Goal: Task Accomplishment & Management: Complete application form

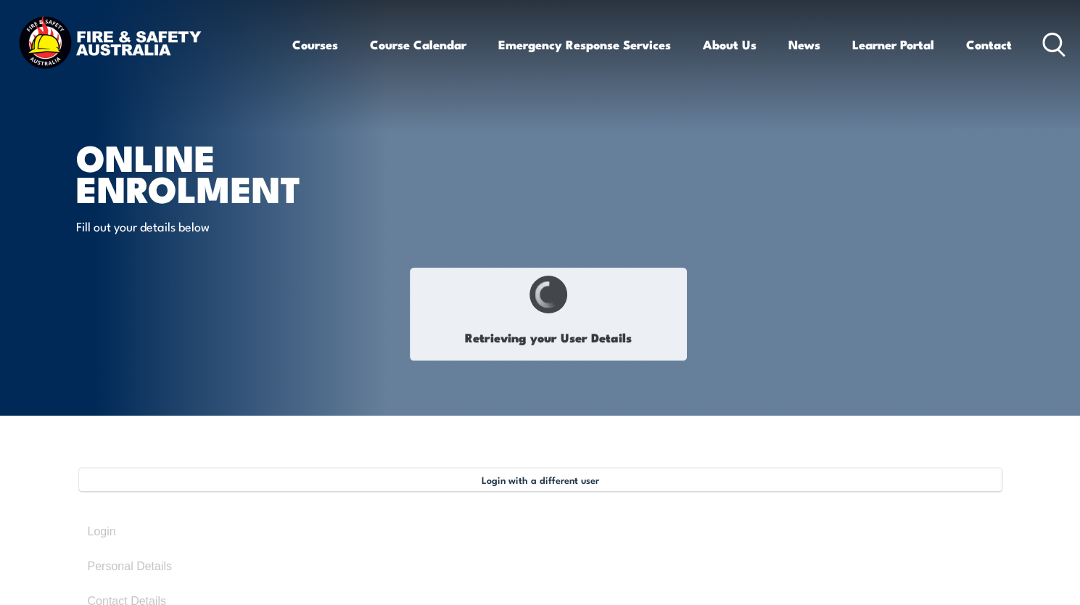
type input "[PERSON_NAME]"
type input "Eather"
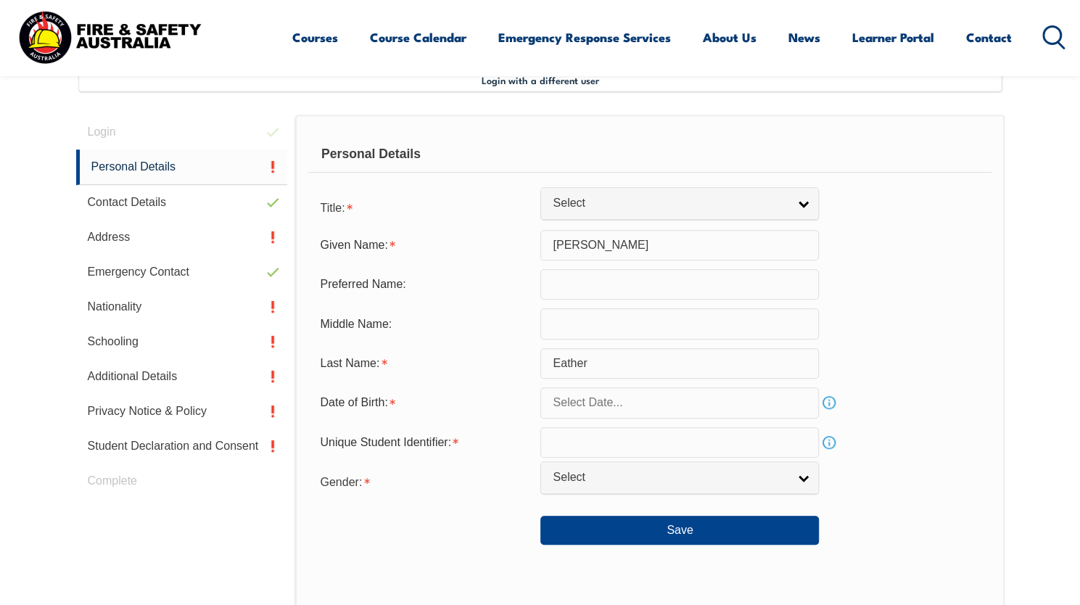
scroll to position [400, 0]
click at [574, 328] on input "text" at bounding box center [679, 323] width 279 height 30
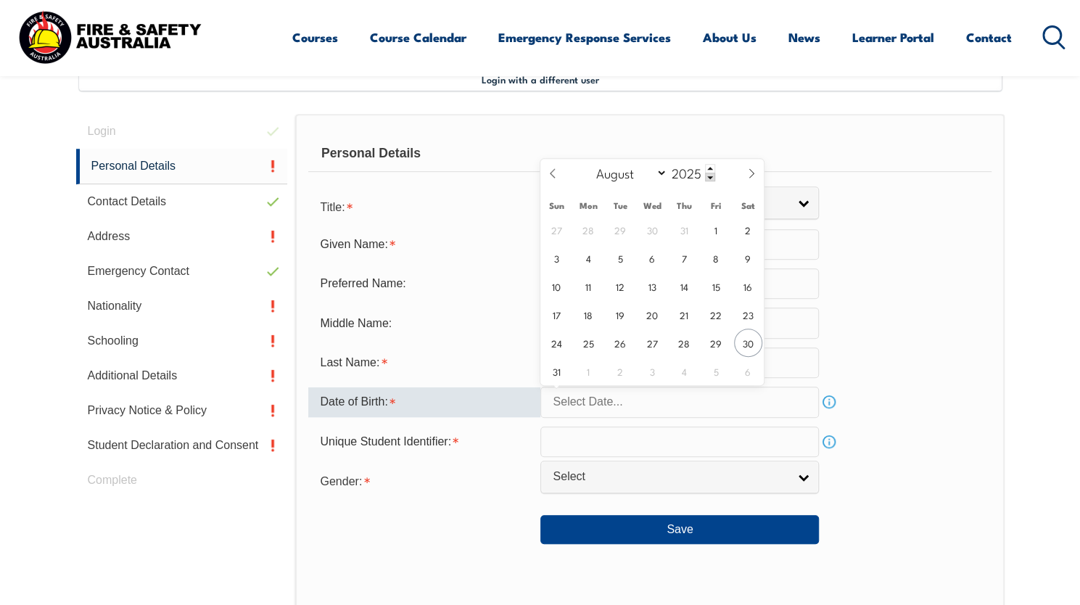
click at [583, 402] on input "text" at bounding box center [679, 402] width 279 height 30
click at [687, 173] on input "2025" at bounding box center [691, 172] width 48 height 17
type input "1996"
click at [658, 170] on select "January February March April May June July August September October November De…" at bounding box center [628, 172] width 79 height 19
select select "0"
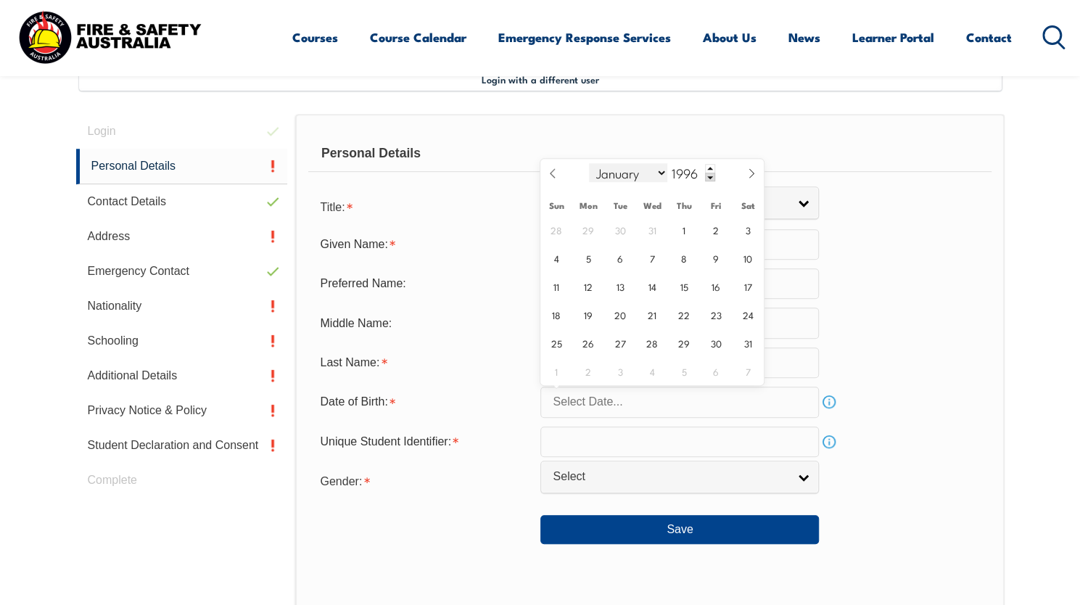
click at [589, 163] on select "January February March April May June July August September October November De…" at bounding box center [628, 172] width 79 height 19
click at [618, 315] on span "23" at bounding box center [620, 314] width 28 height 28
type input "January 23, 1996"
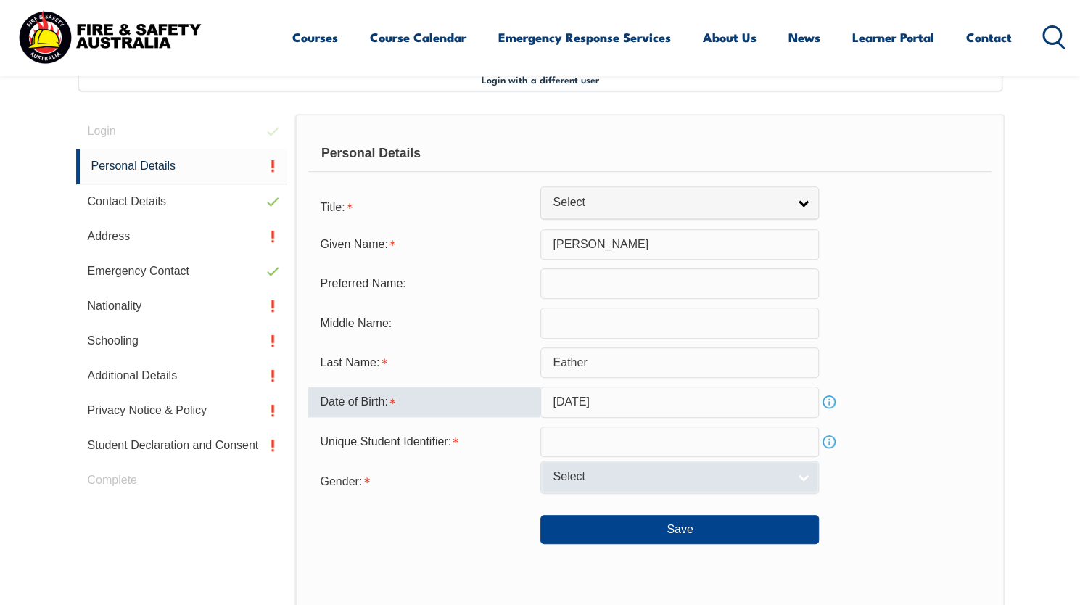
click at [638, 481] on span "Select" at bounding box center [670, 476] width 235 height 15
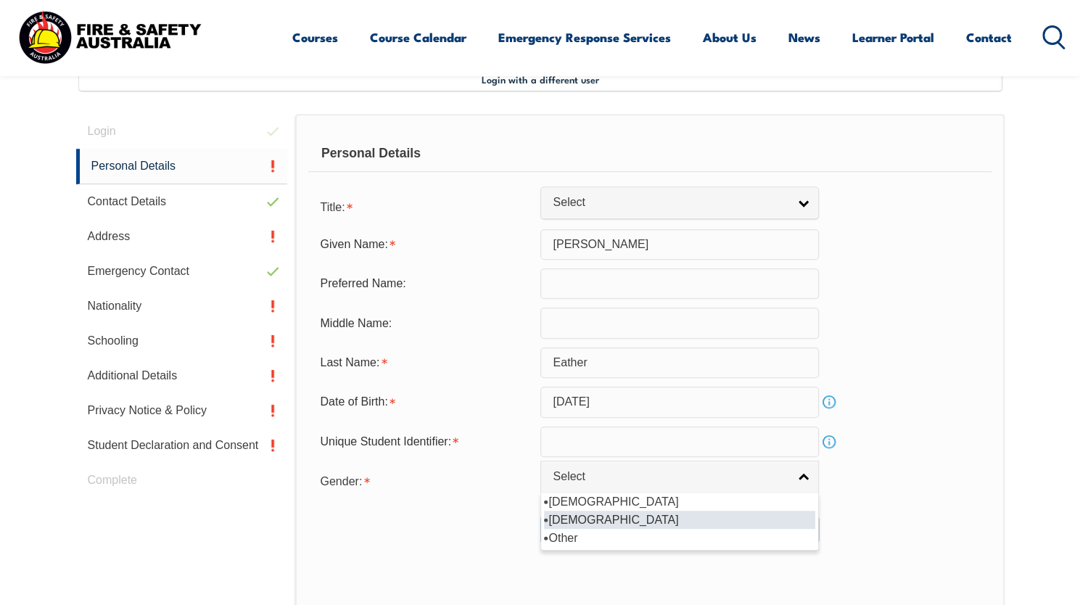
click at [629, 514] on li "Female" at bounding box center [679, 520] width 271 height 18
select select "F"
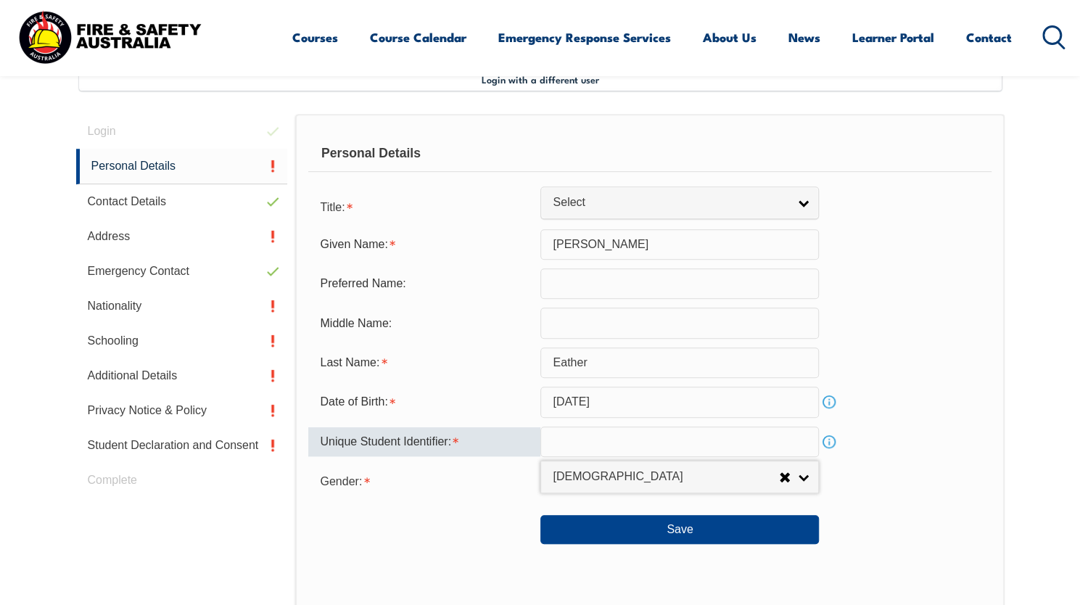
click at [582, 435] on input "text" at bounding box center [679, 441] width 279 height 30
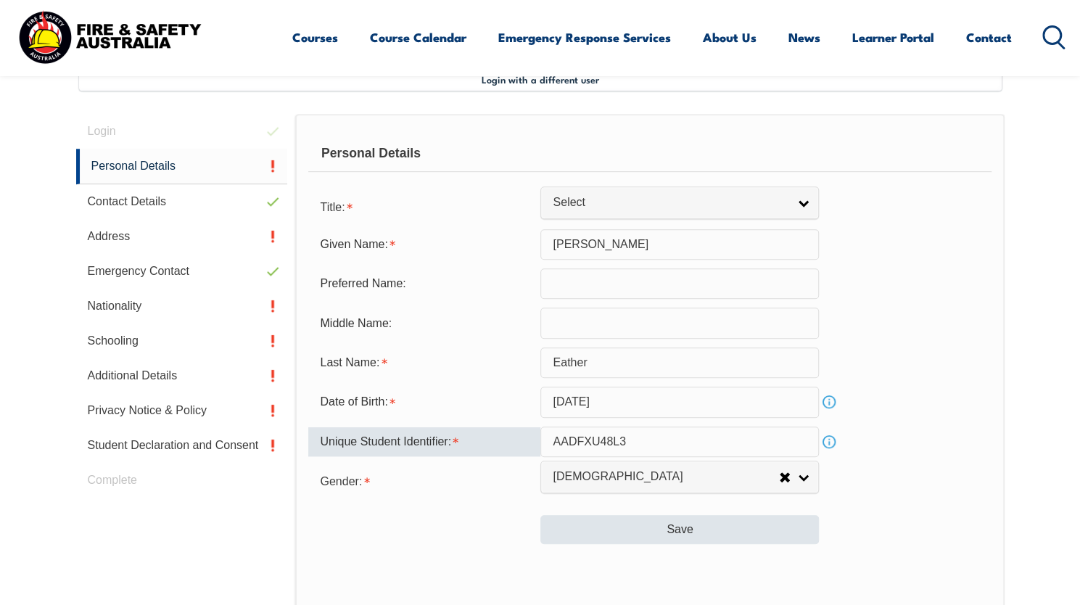
type input "AADFXU48L3"
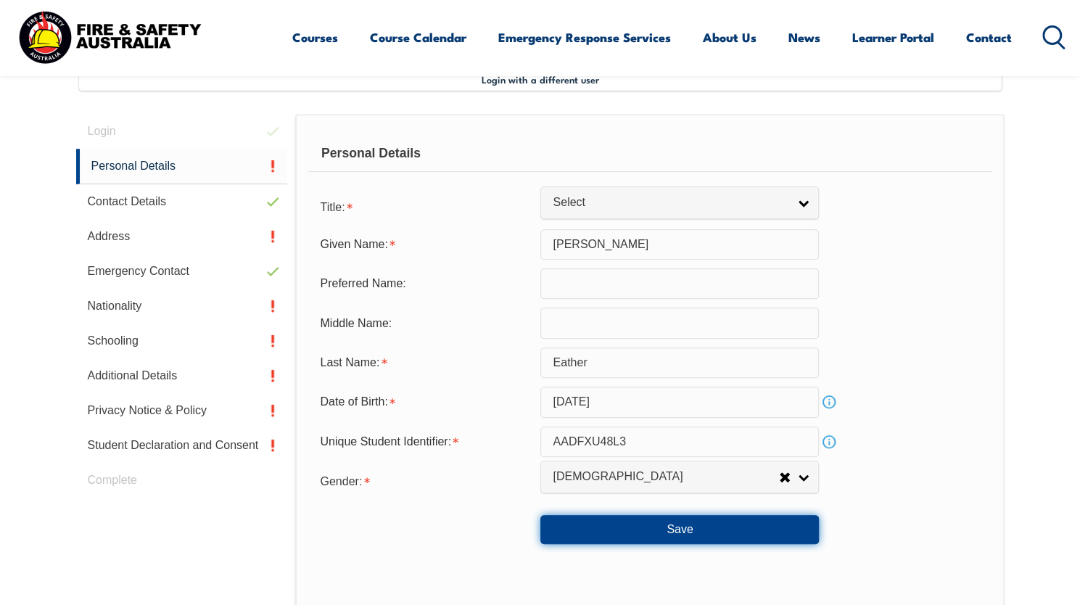
click at [606, 540] on button "Save" at bounding box center [679, 529] width 279 height 29
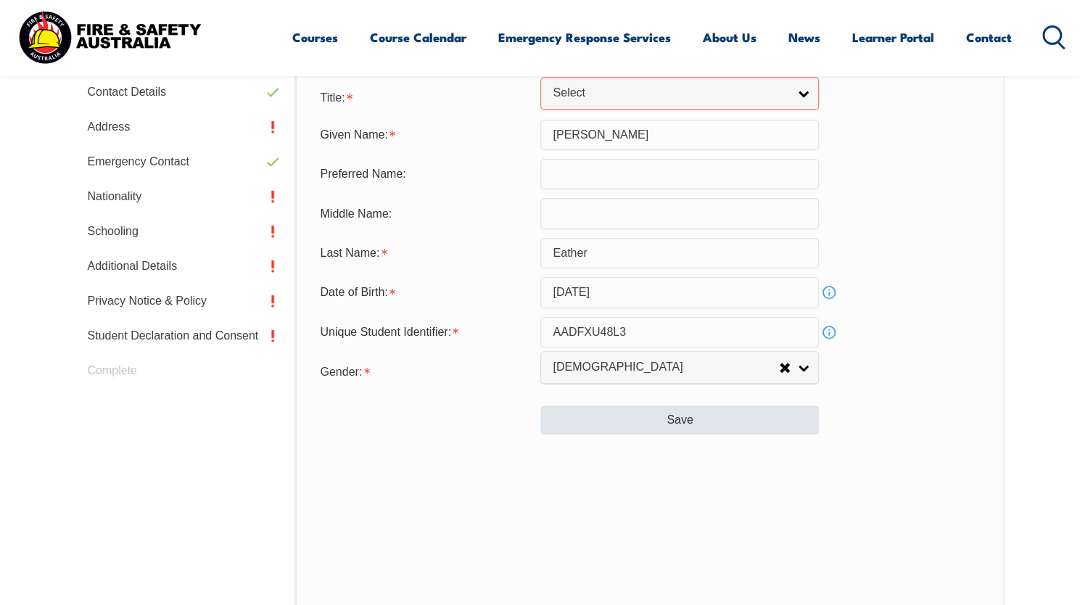
scroll to position [513, 0]
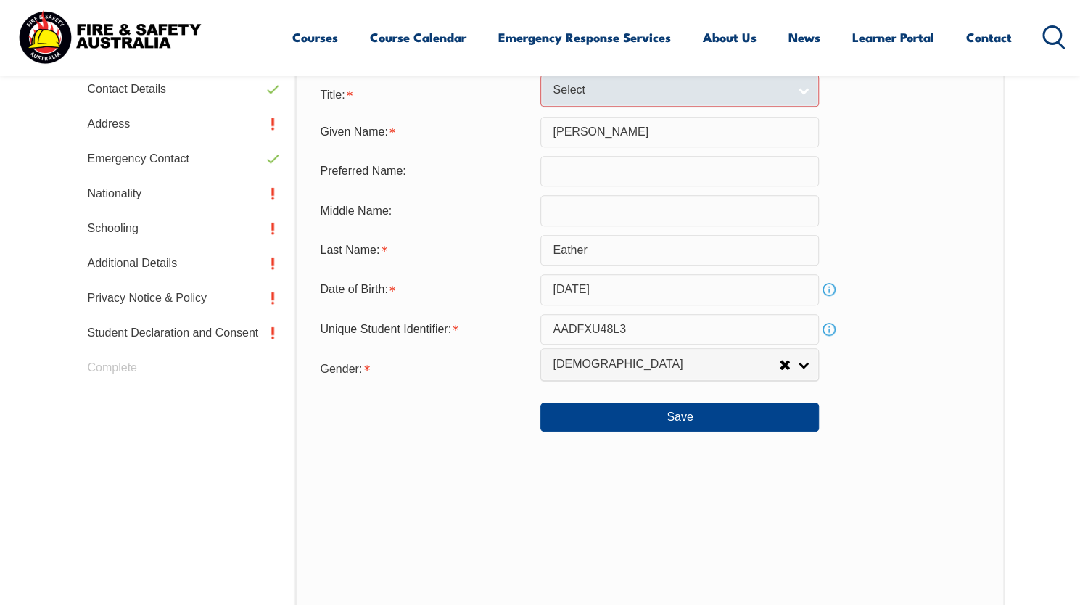
click at [578, 94] on span "Select" at bounding box center [670, 90] width 235 height 15
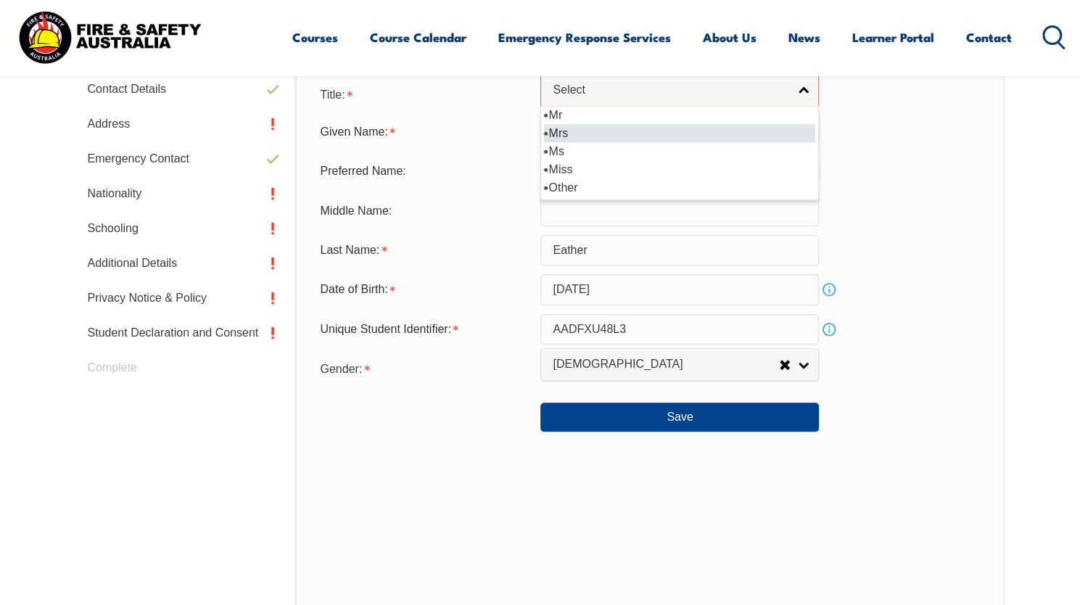
click at [582, 134] on li "Mrs" at bounding box center [679, 133] width 271 height 18
select select "Mrs"
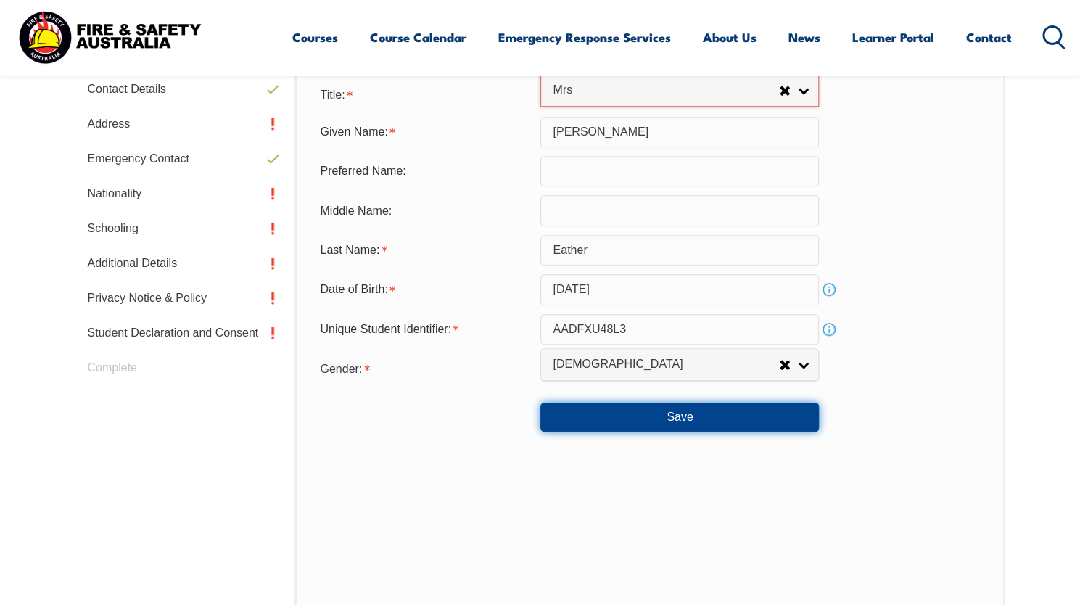
click at [572, 414] on button "Save" at bounding box center [679, 417] width 279 height 29
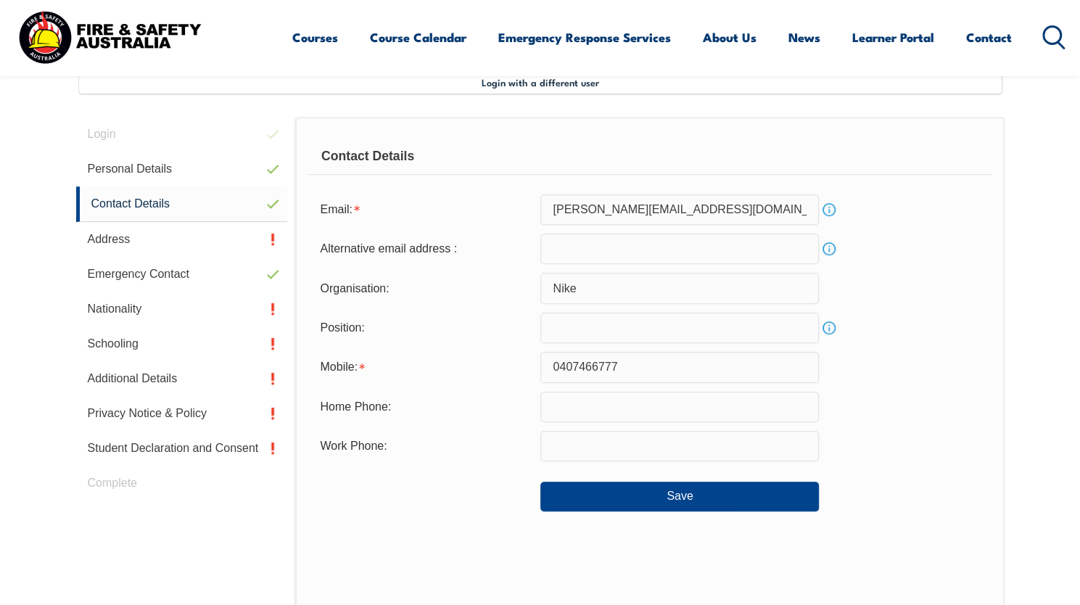
scroll to position [395, 0]
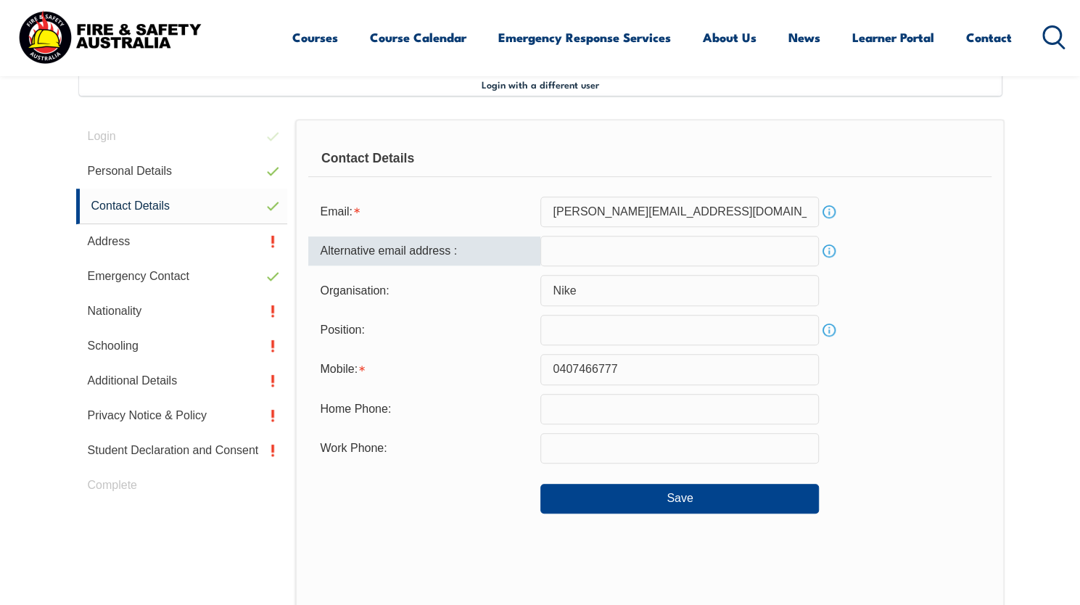
click at [572, 260] on input "email" at bounding box center [679, 251] width 279 height 30
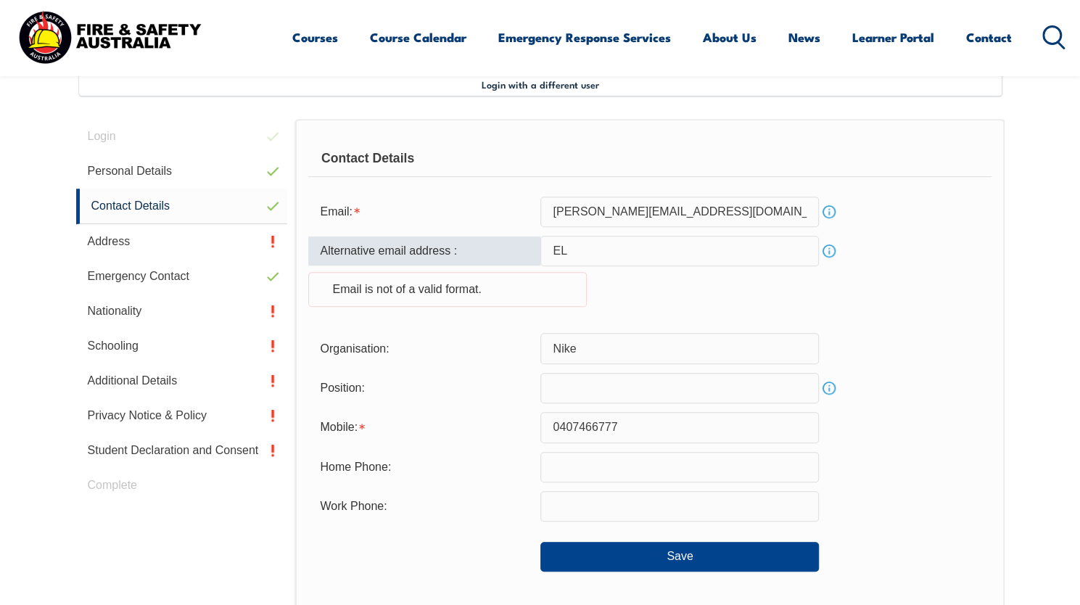
type input "E"
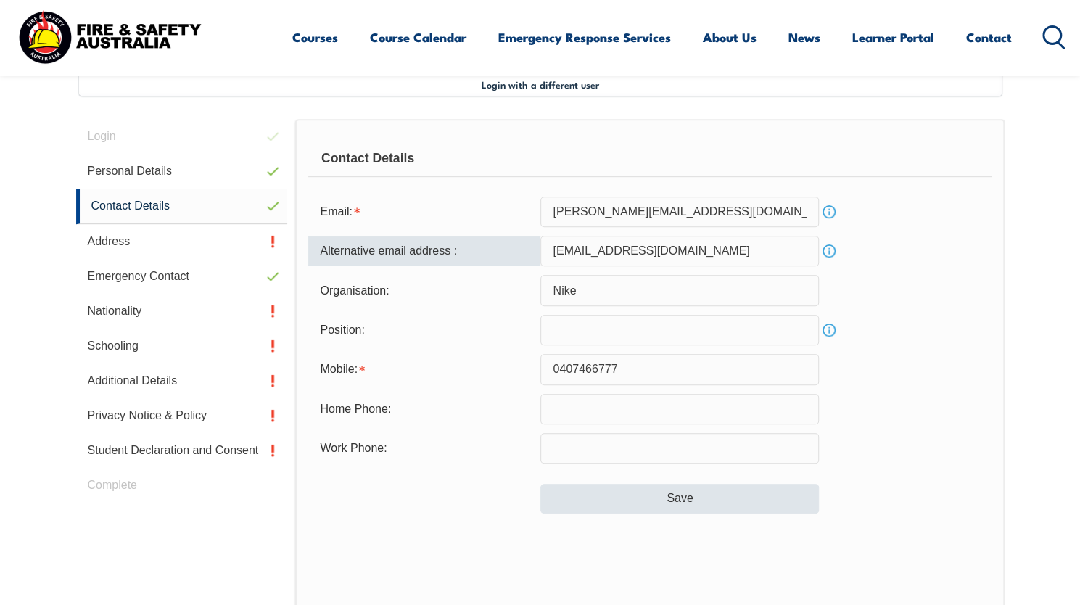
type input "elisee23@gmail.com"
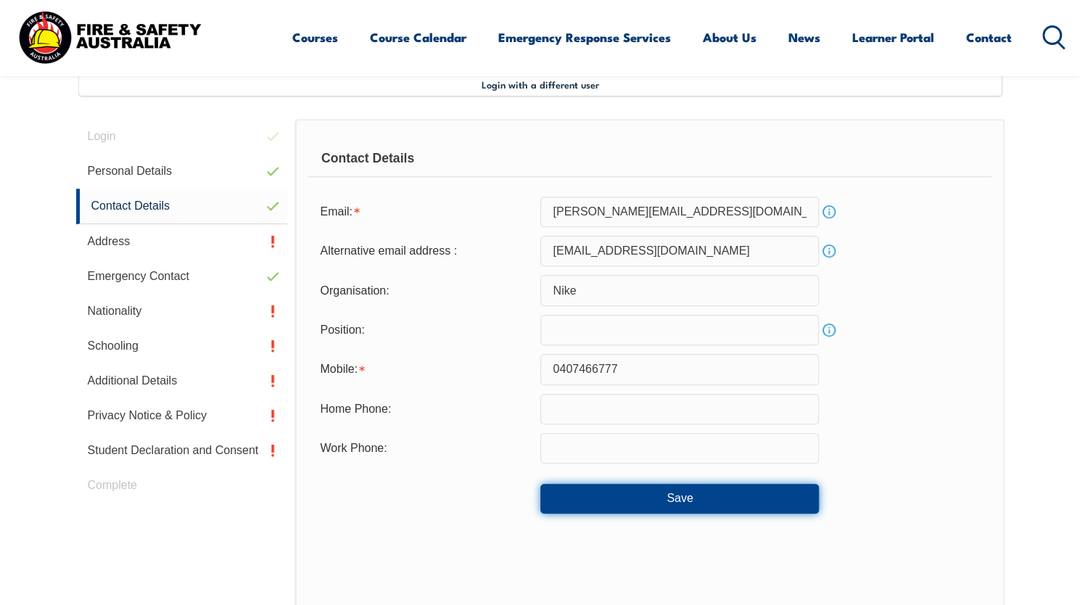
click at [592, 497] on button "Save" at bounding box center [679, 498] width 279 height 29
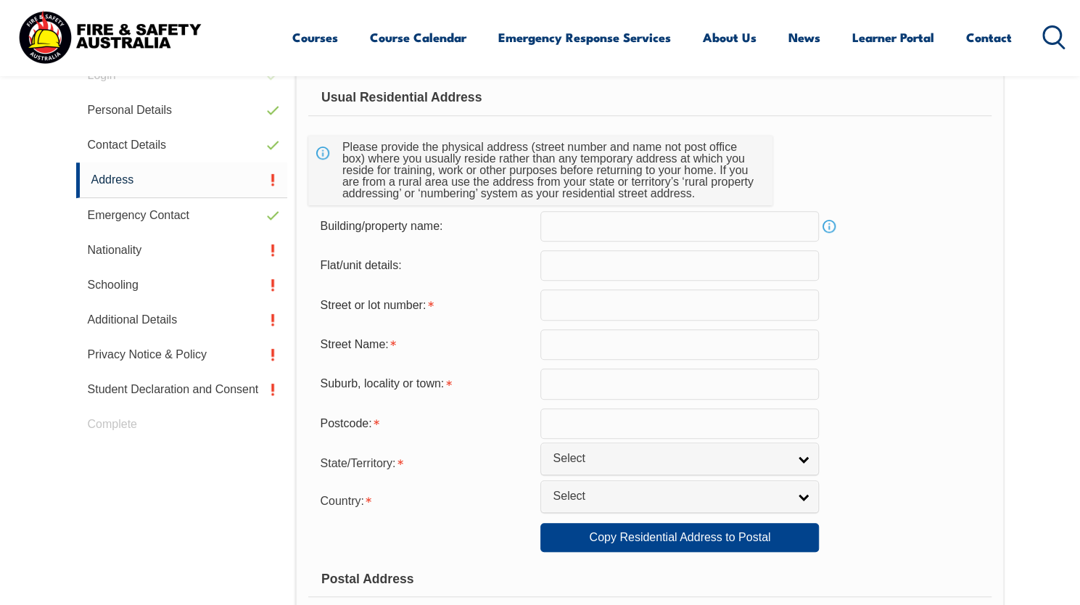
scroll to position [470, 0]
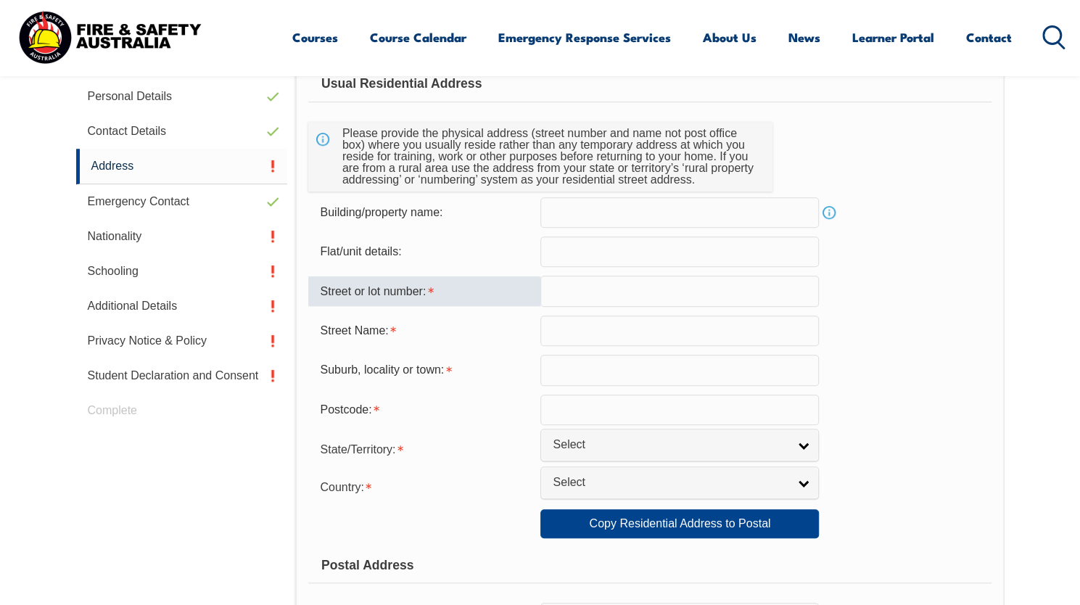
click at [595, 292] on input "text" at bounding box center [679, 291] width 279 height 30
type input "5"
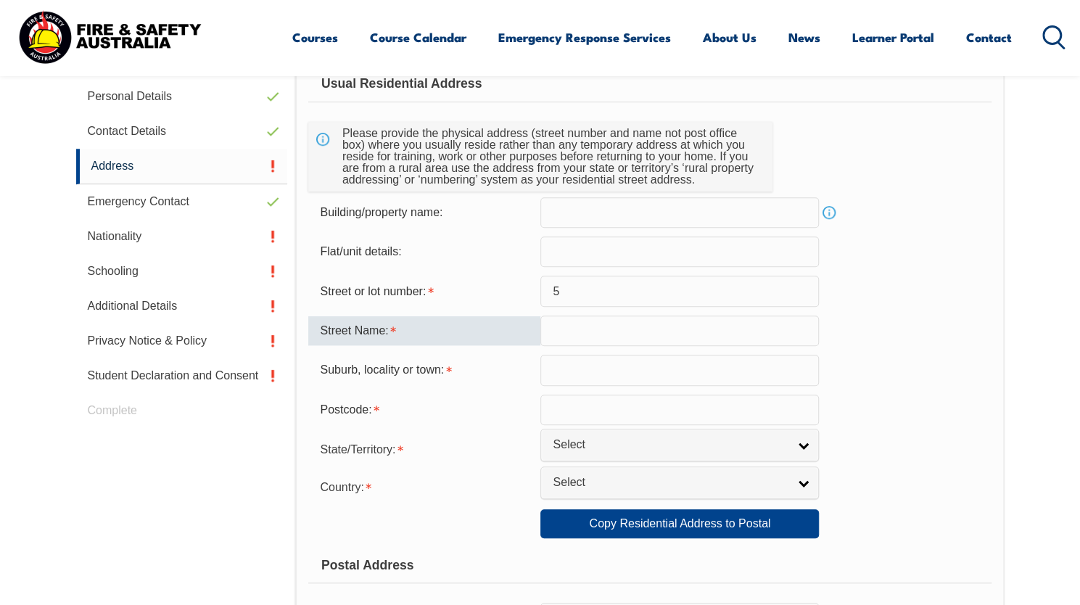
click at [578, 343] on input "text" at bounding box center [679, 330] width 279 height 30
type input "Lugano Street"
type input "5 Lugano Street"
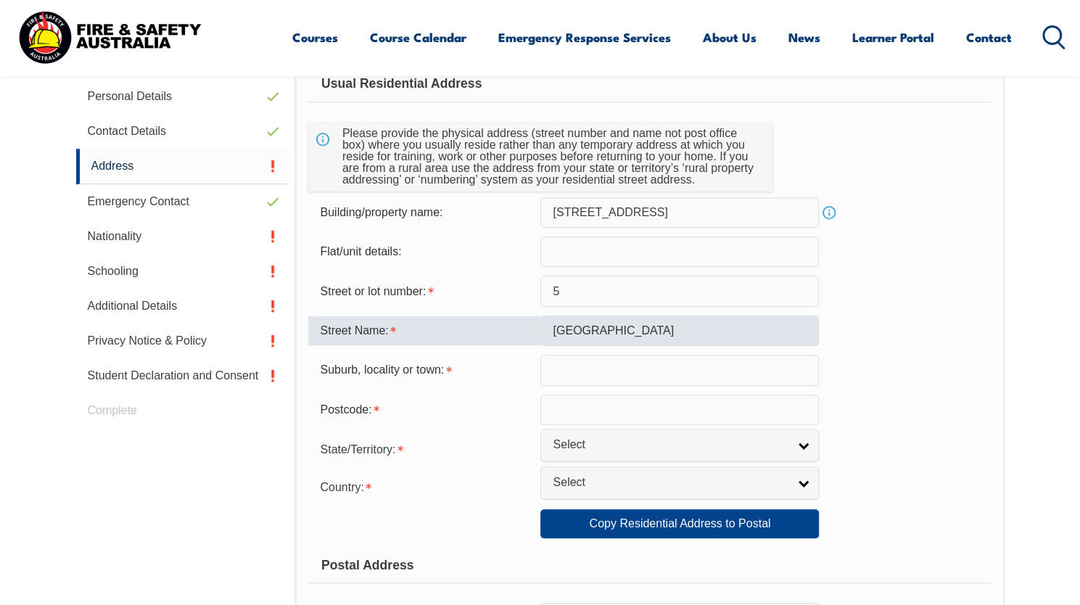
type input "Riverhills"
type input "4074"
select select "QLD"
type input "QLD"
select select "1101"
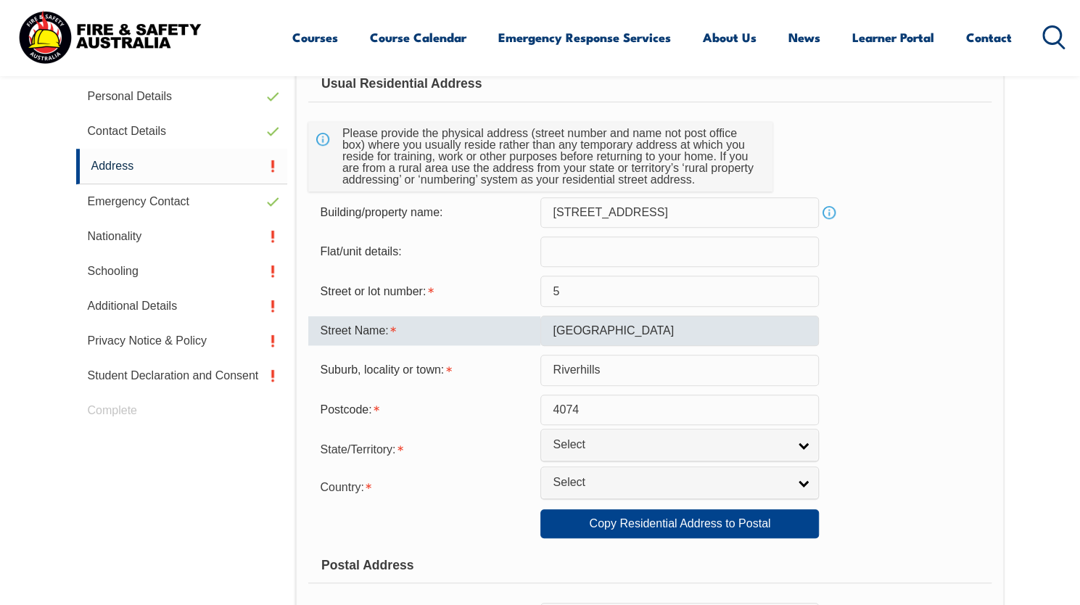
type input "QLD"
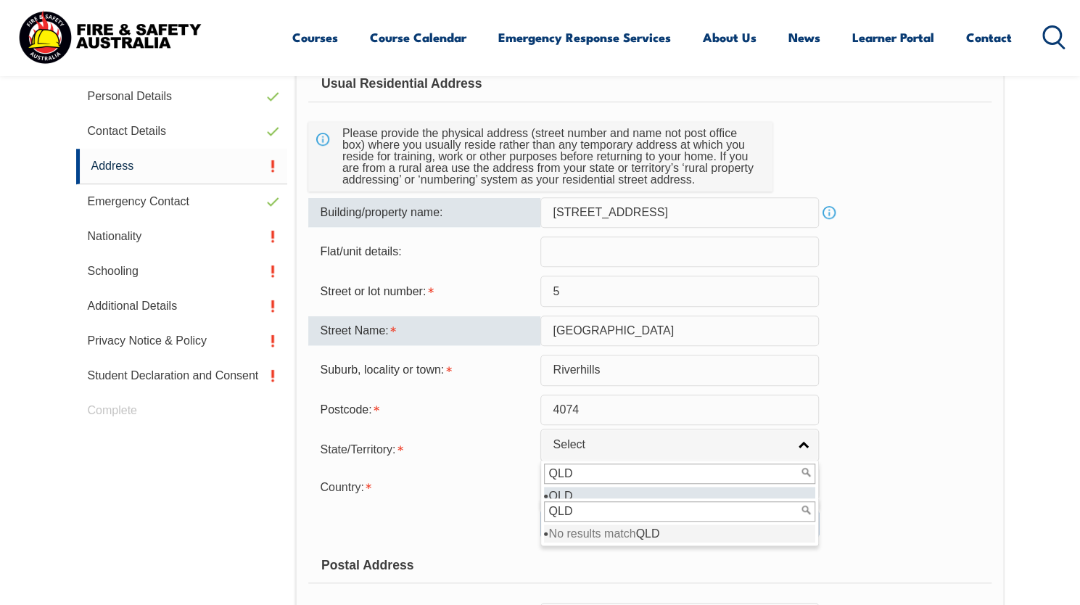
drag, startPoint x: 657, startPoint y: 211, endPoint x: 513, endPoint y: 208, distance: 144.4
click at [513, 208] on div "Building/property name: 5 Lugano Street Info" at bounding box center [649, 212] width 682 height 30
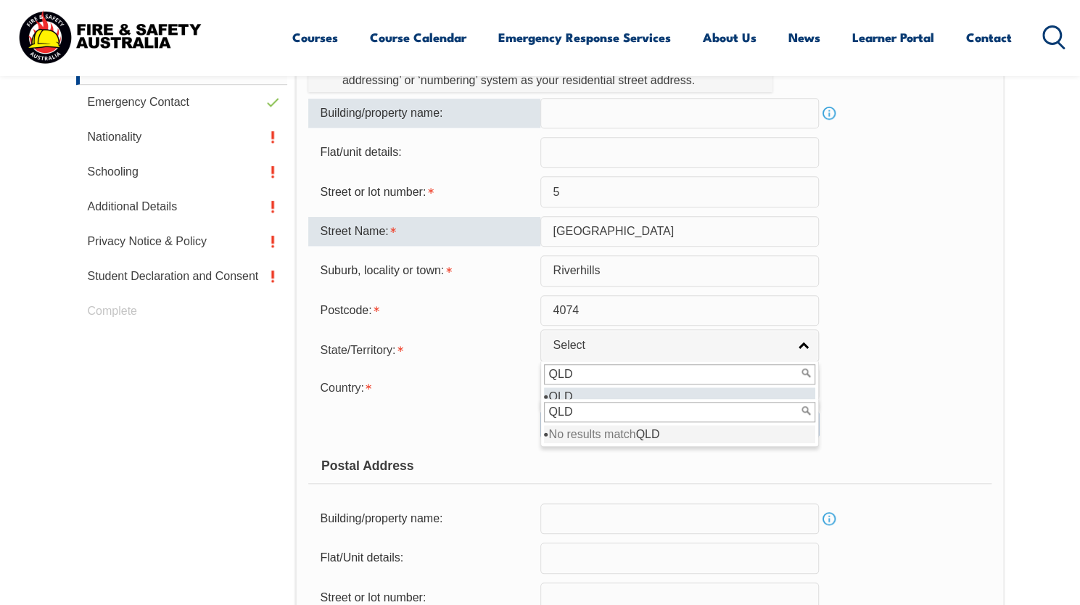
scroll to position [570, 0]
click at [675, 410] on input "QLD" at bounding box center [679, 411] width 271 height 20
click at [871, 466] on div "Postal Address" at bounding box center [649, 465] width 682 height 36
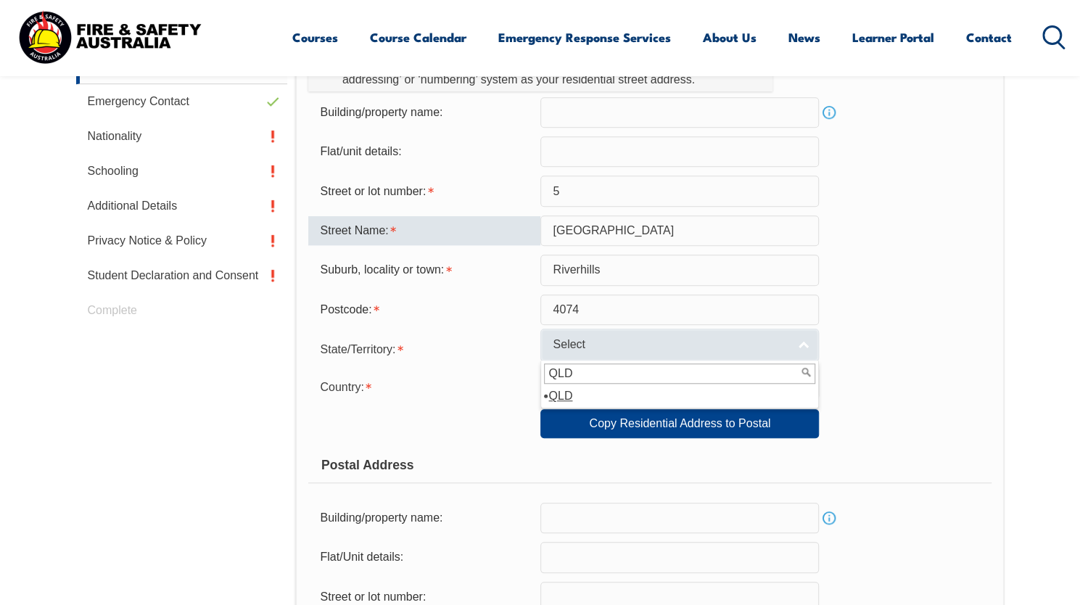
click at [737, 358] on link "Select" at bounding box center [679, 345] width 279 height 33
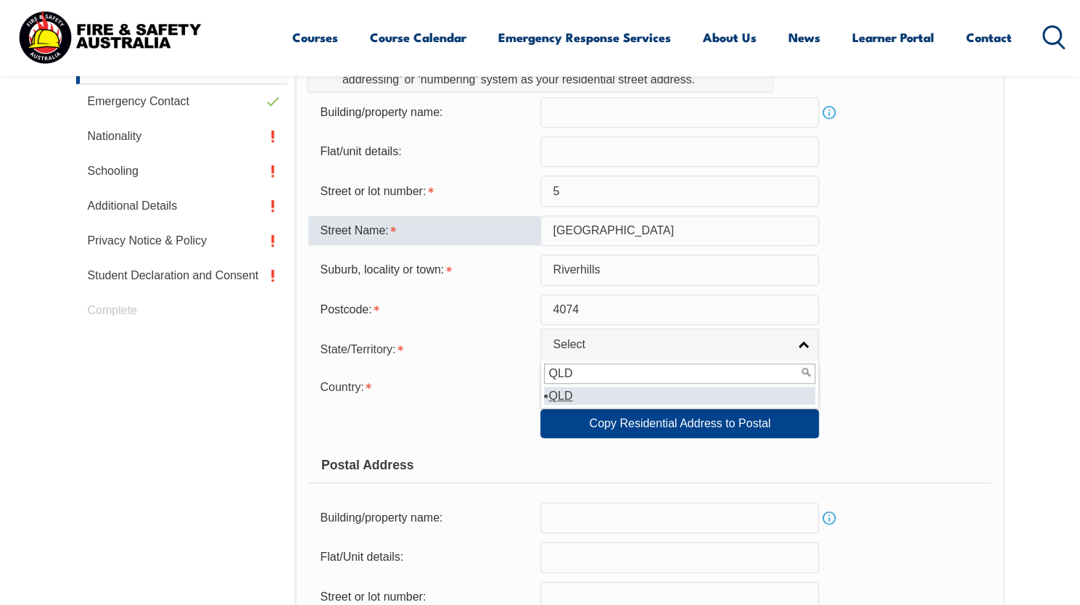
click at [573, 398] on li "QLD" at bounding box center [679, 396] width 271 height 18
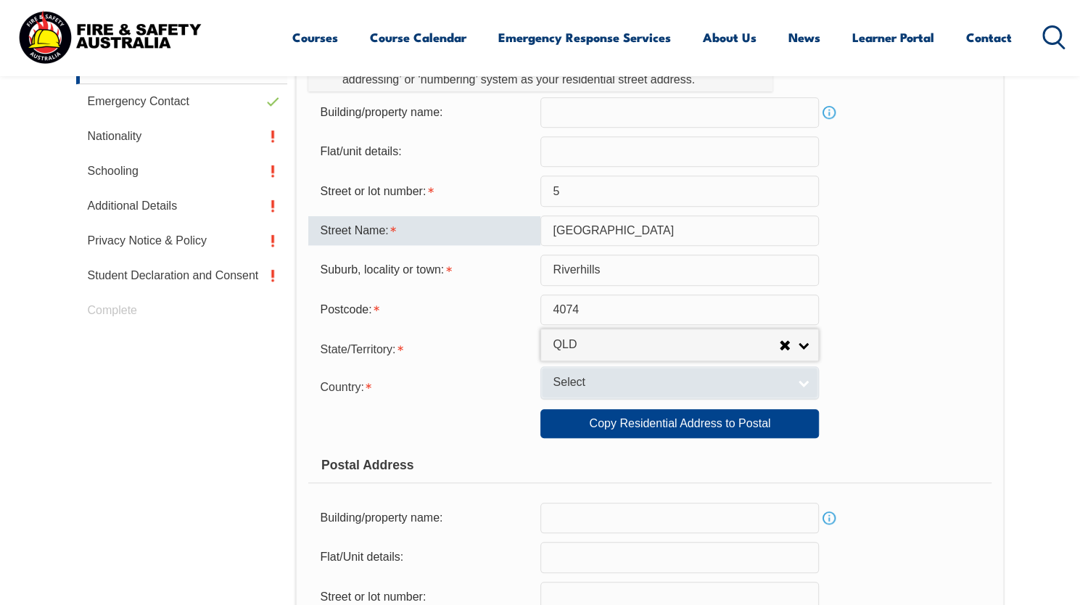
click at [572, 388] on span "Select" at bounding box center [670, 382] width 235 height 15
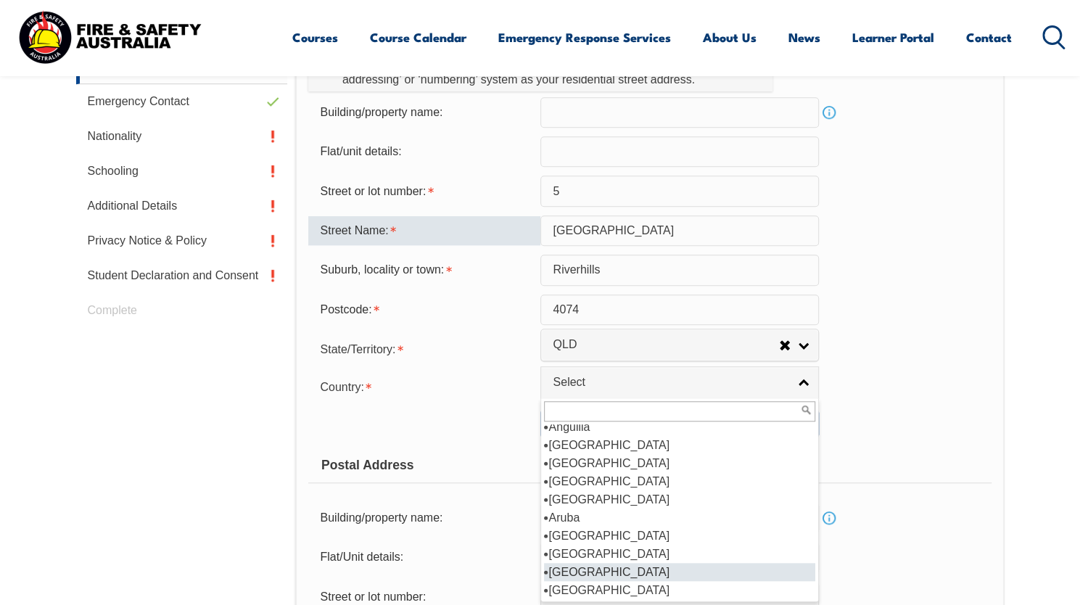
scroll to position [134, 0]
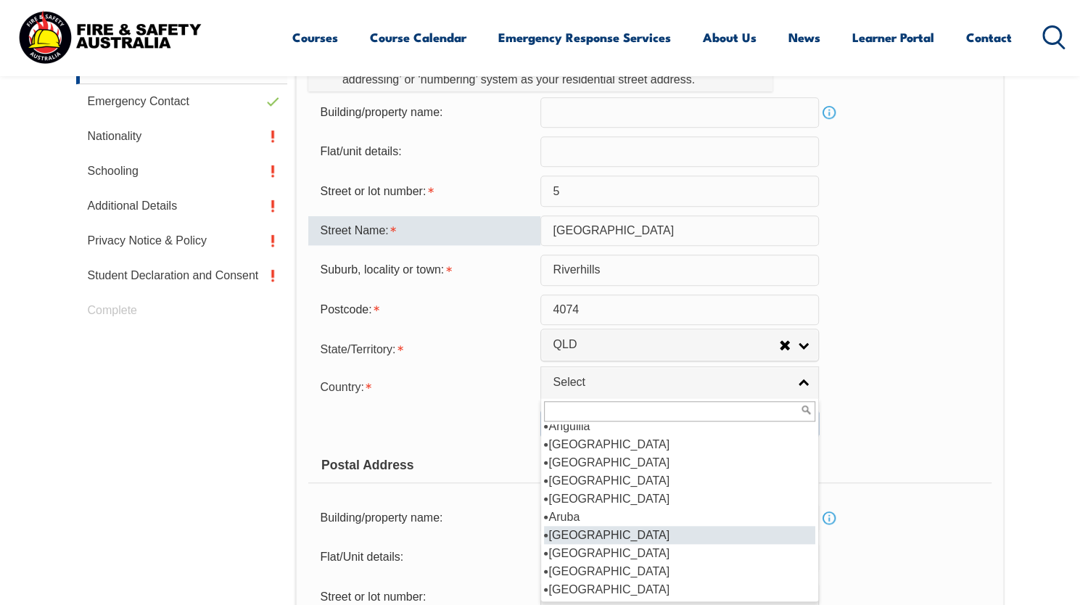
click at [572, 534] on li "Australia" at bounding box center [679, 535] width 271 height 18
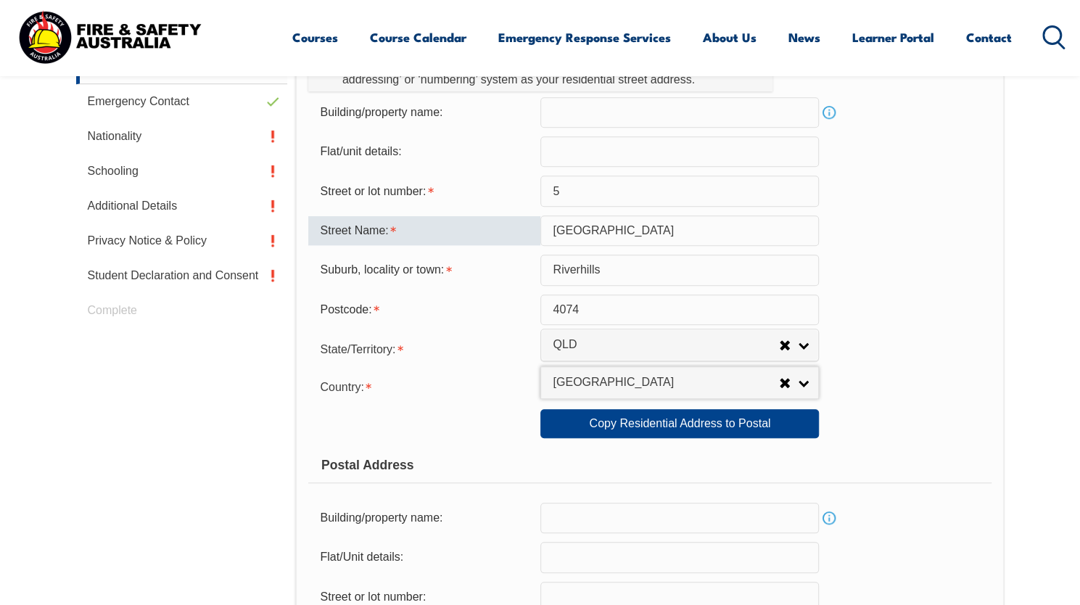
scroll to position [582, 0]
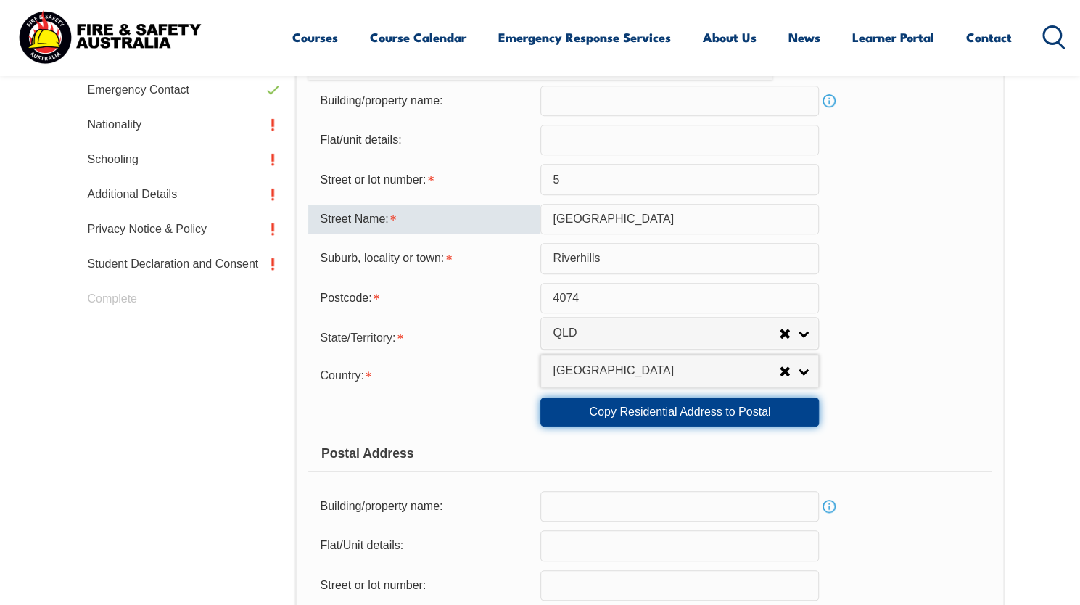
click at [599, 413] on link "Copy Residential Address to Postal" at bounding box center [679, 411] width 279 height 29
type input "5"
type input "Lugano Street"
type input "Riverhills"
select select "QLD"
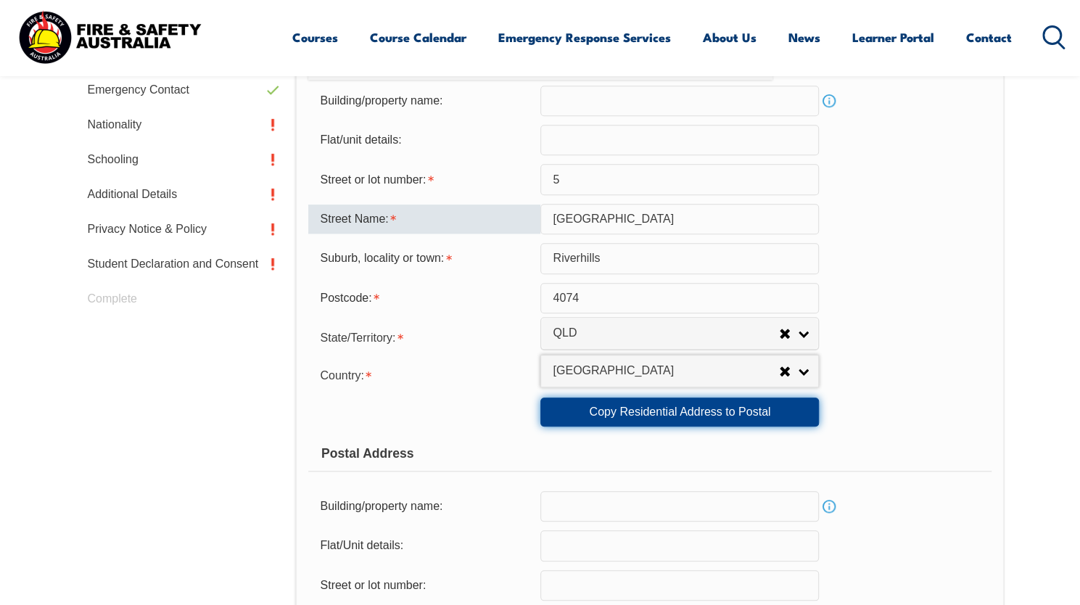
type input "4074"
select select "1101"
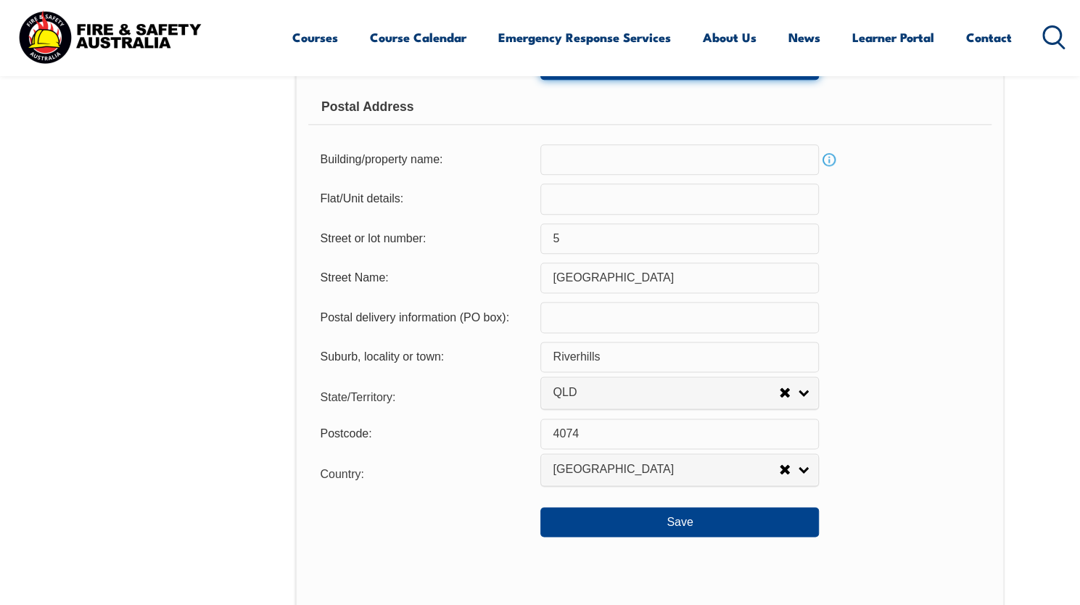
scroll to position [999, 0]
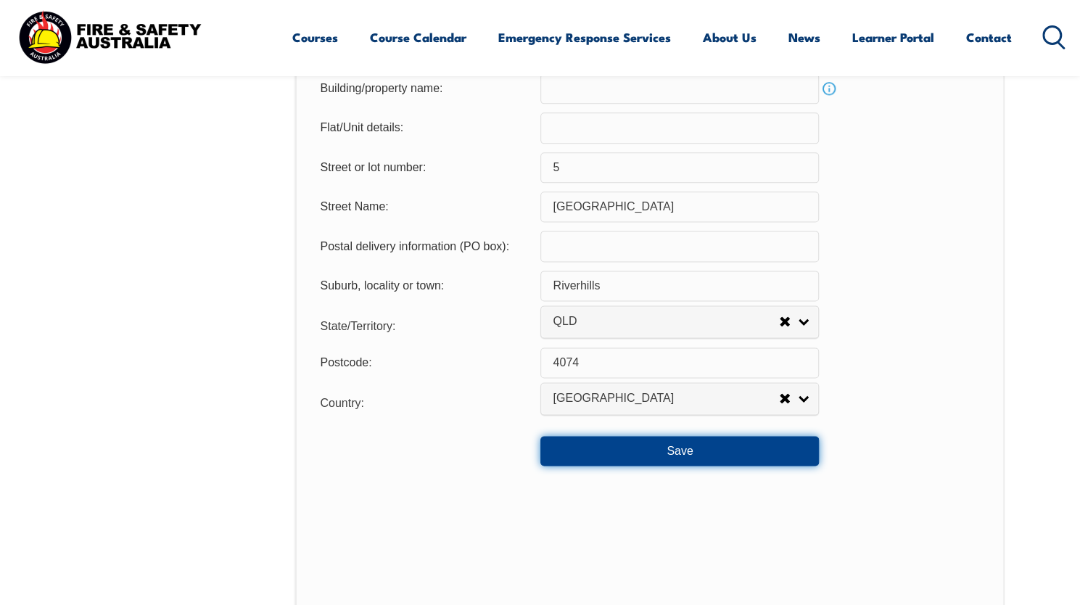
click at [601, 453] on button "Save" at bounding box center [679, 450] width 279 height 29
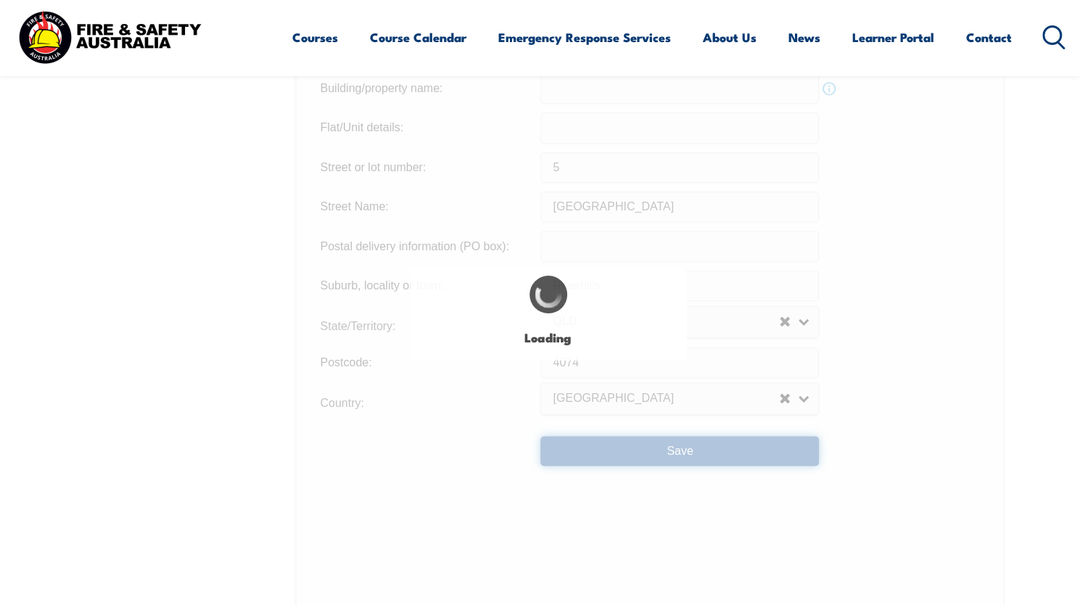
type input "5"
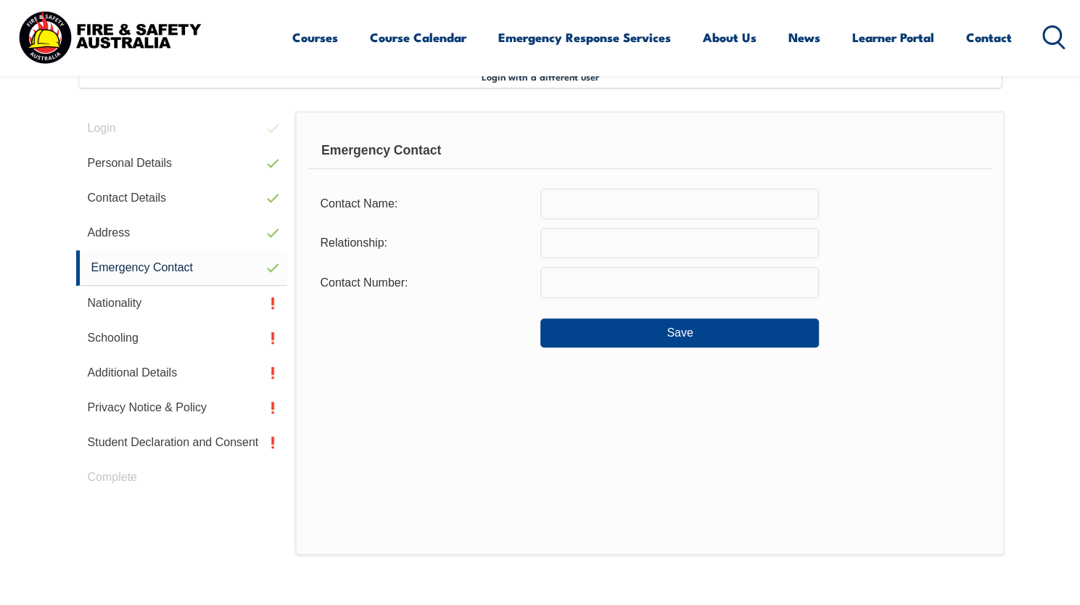
scroll to position [395, 0]
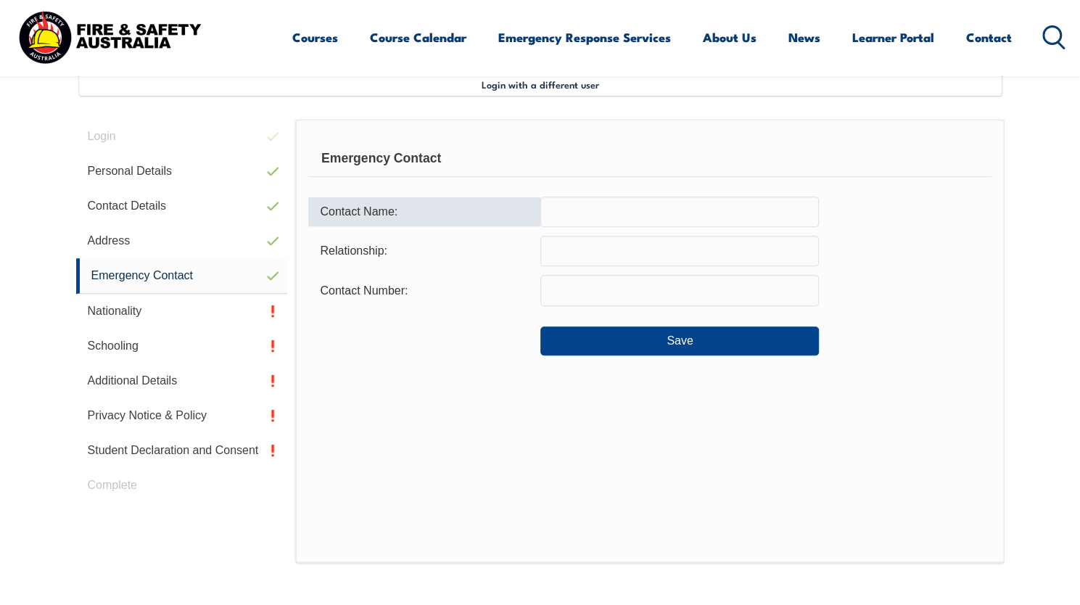
click at [603, 221] on input "text" at bounding box center [679, 212] width 279 height 30
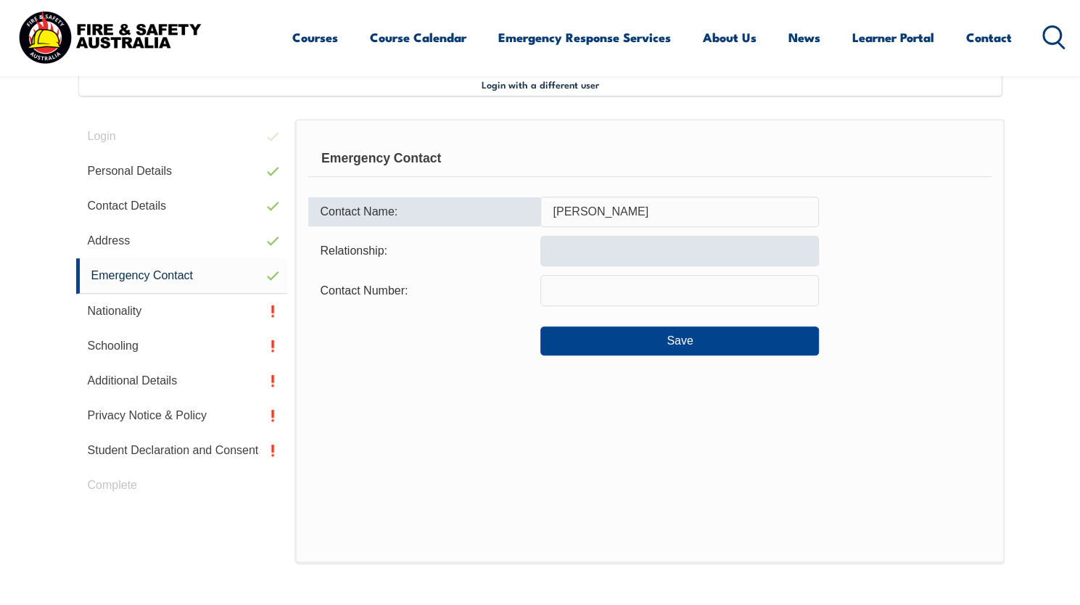
type input "Rahmin Borzou"
click at [590, 246] on input "text" at bounding box center [679, 251] width 279 height 30
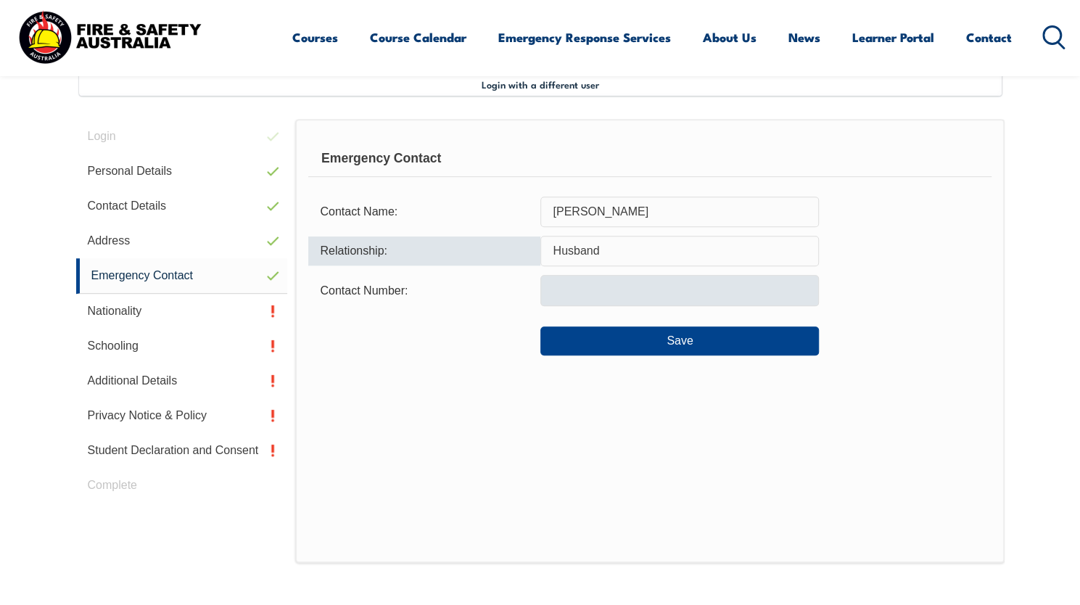
type input "Husband"
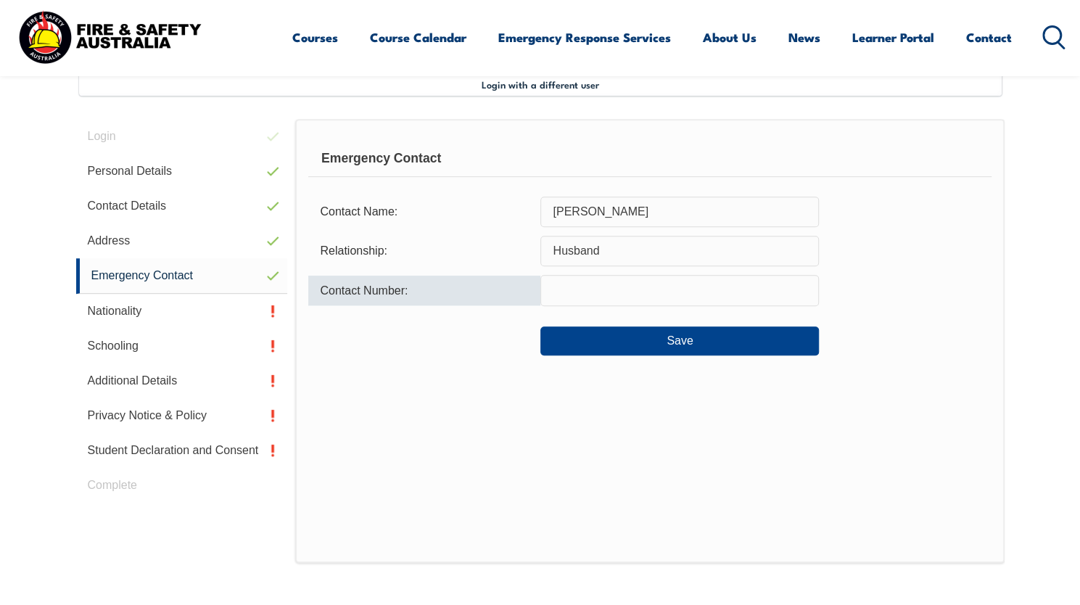
click at [581, 291] on input "text" at bounding box center [679, 290] width 279 height 30
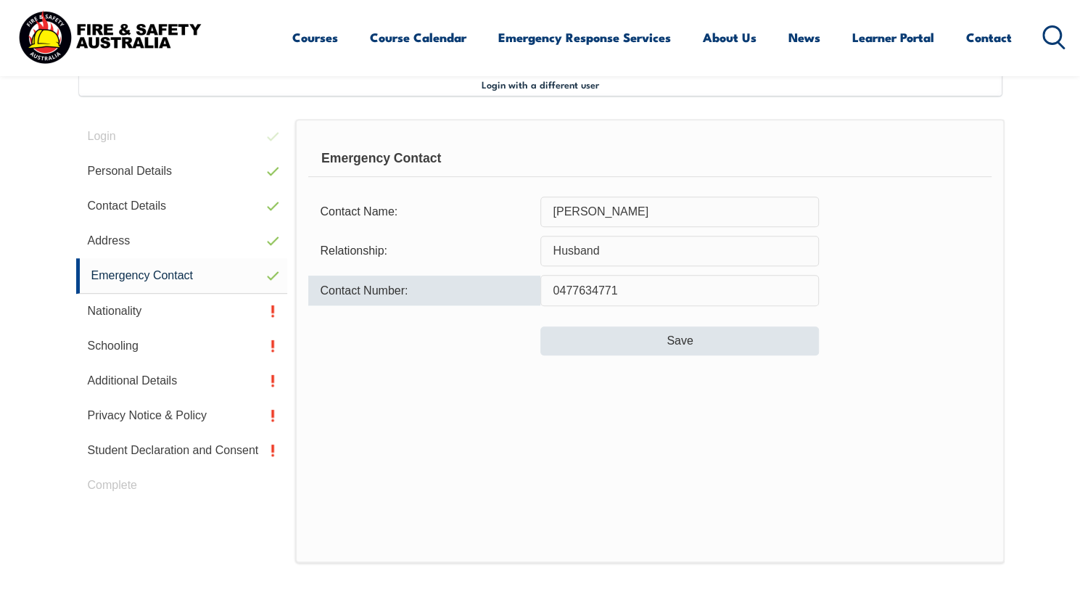
type input "0477634771"
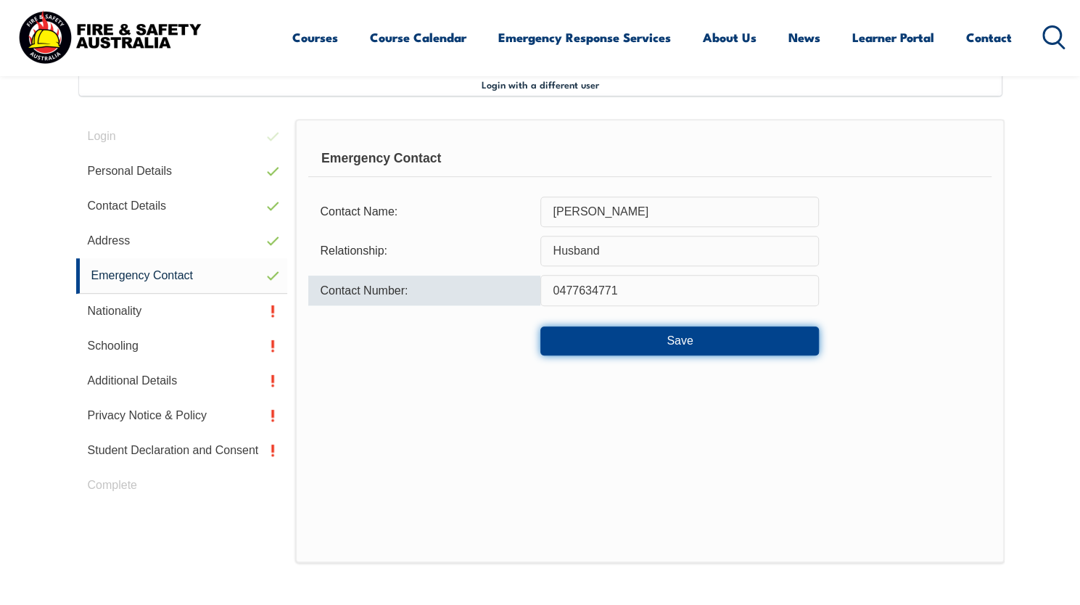
click at [627, 350] on button "Save" at bounding box center [679, 340] width 279 height 29
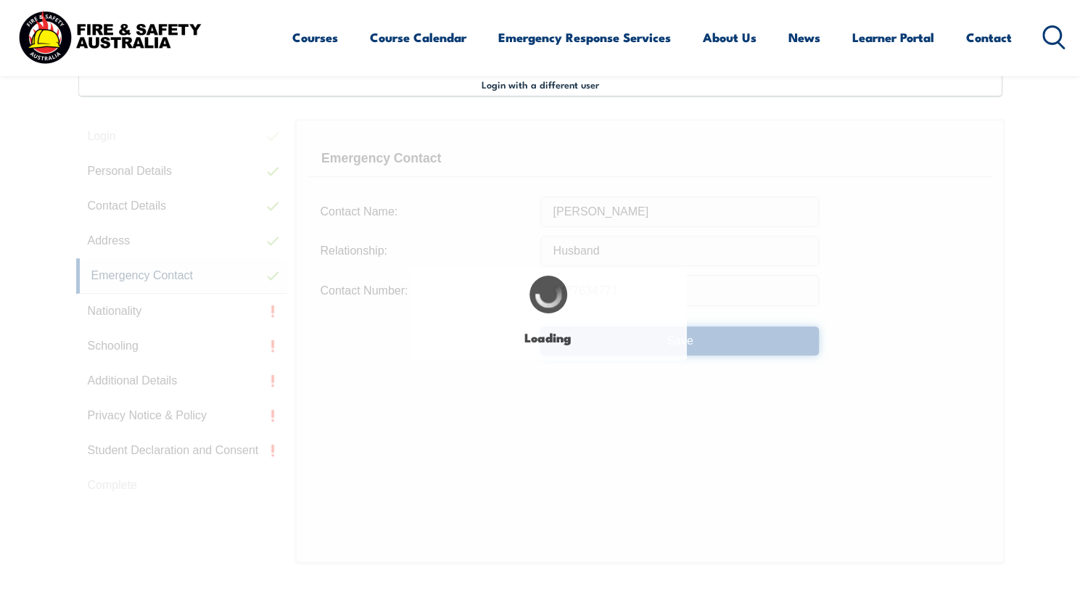
type input "Husband"
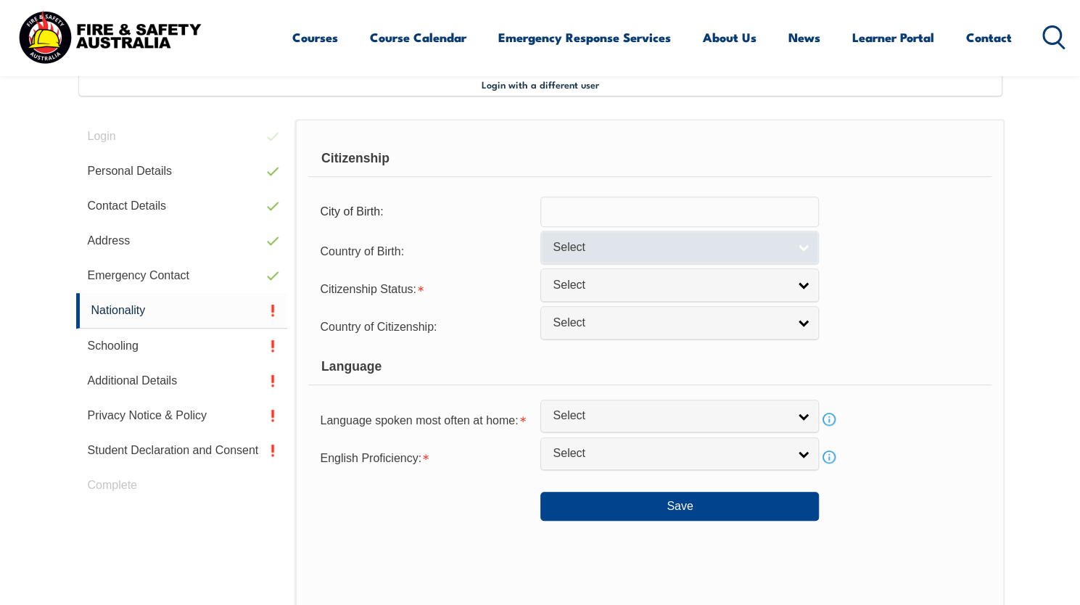
click at [626, 260] on link "Select" at bounding box center [679, 247] width 279 height 33
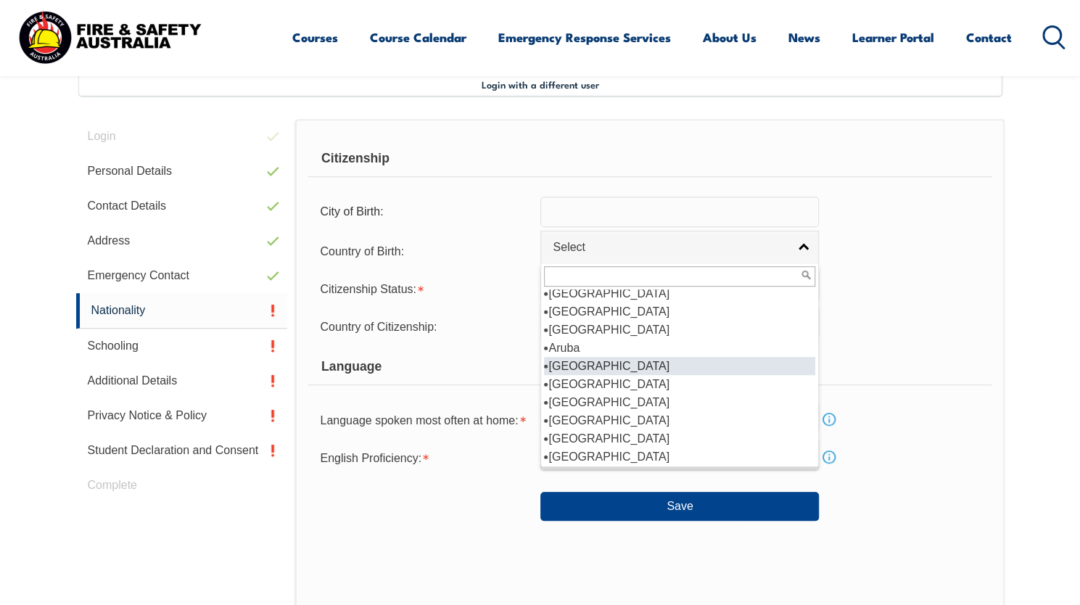
scroll to position [171, 0]
click at [647, 367] on li "Australia" at bounding box center [679, 363] width 271 height 18
select select "1101"
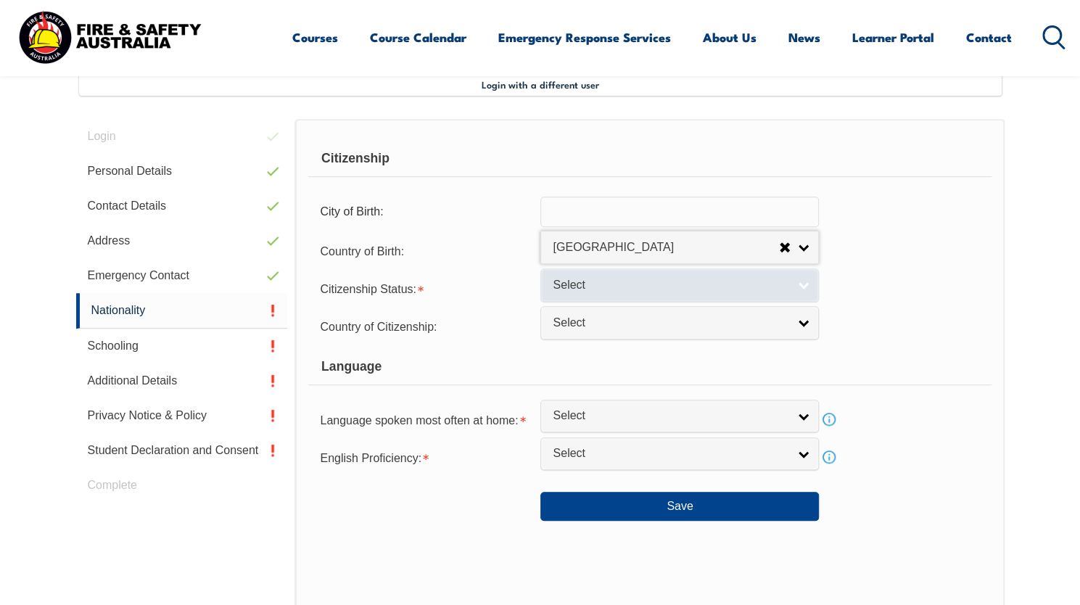
click at [605, 284] on span "Select" at bounding box center [670, 285] width 235 height 15
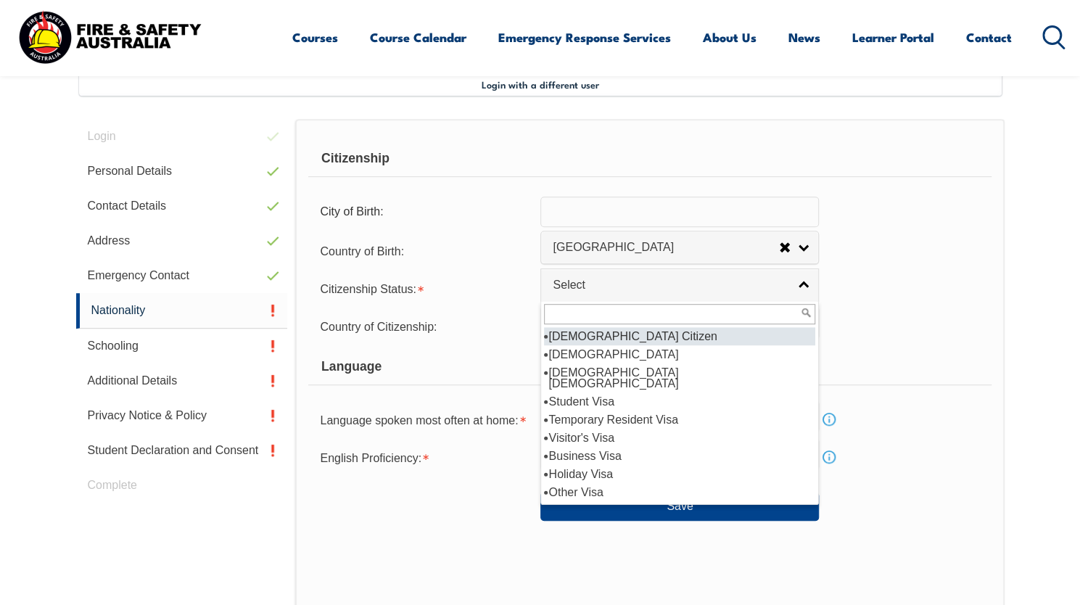
click at [611, 332] on li "Australian Citizen" at bounding box center [679, 336] width 271 height 18
select select "1"
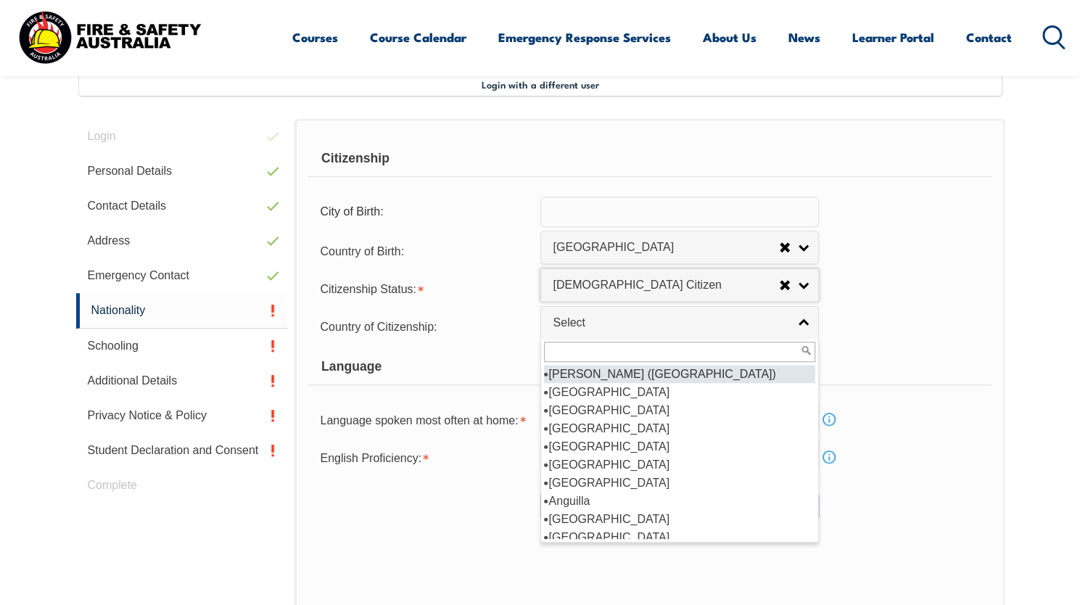
click at [611, 332] on link "Select" at bounding box center [679, 322] width 279 height 33
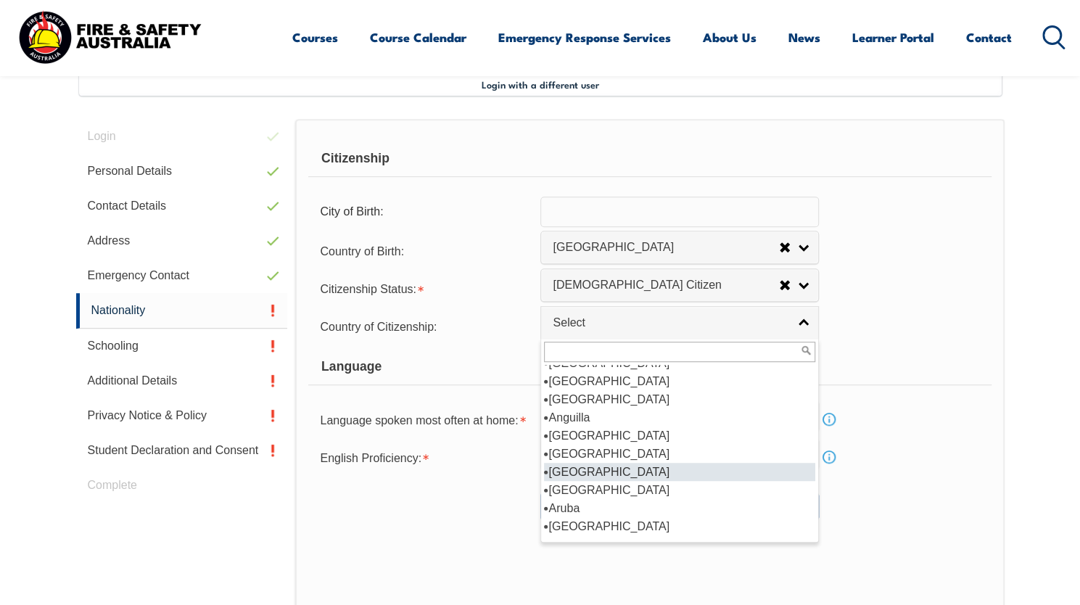
scroll to position [88, 0]
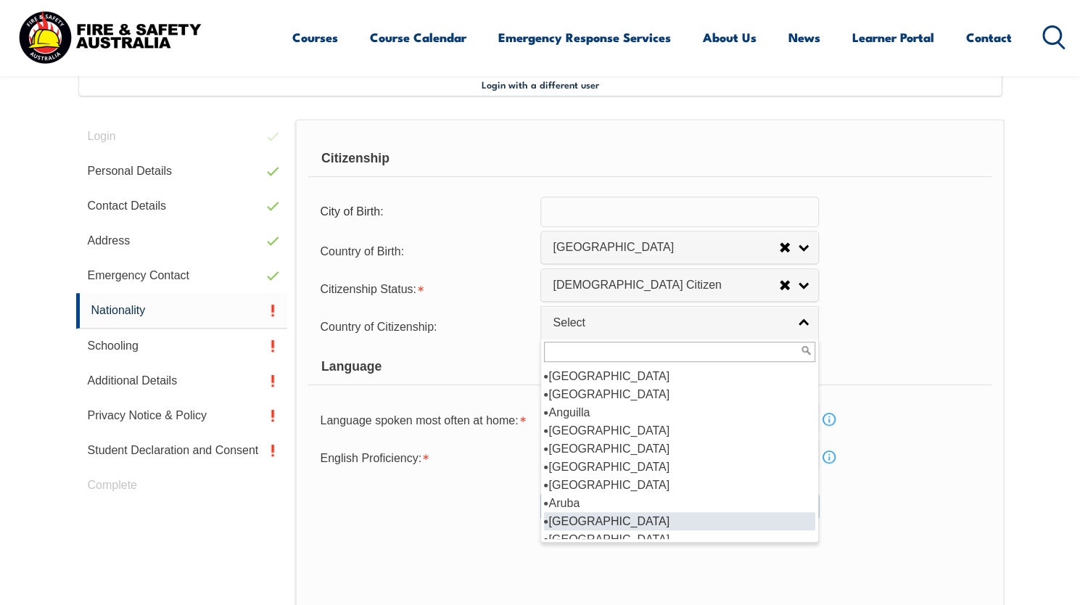
click at [608, 520] on li "Australia" at bounding box center [679, 521] width 271 height 18
select select "1101"
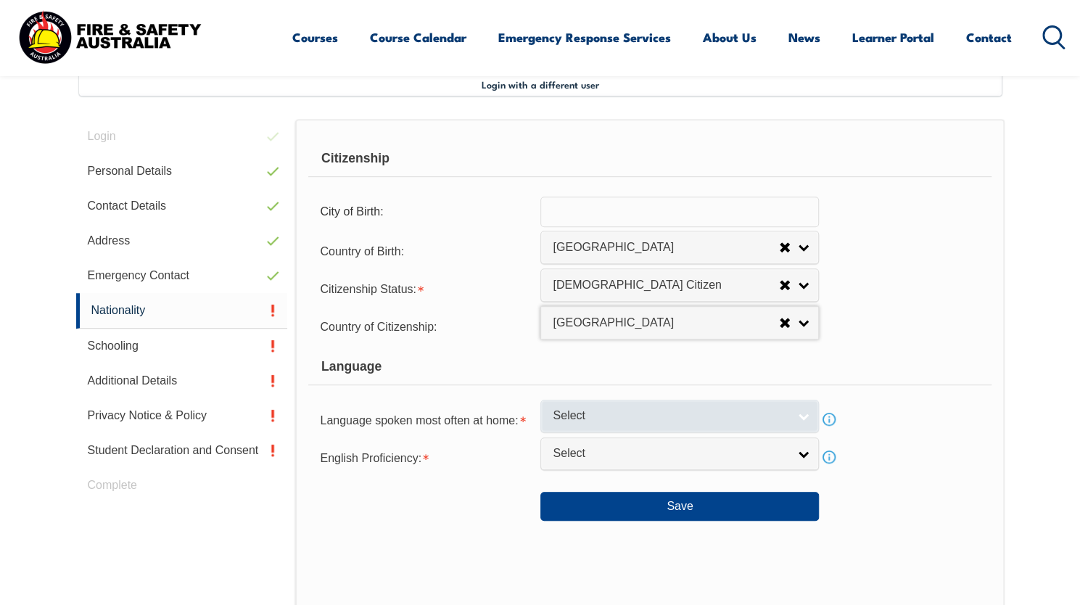
click at [569, 416] on span "Select" at bounding box center [670, 415] width 235 height 15
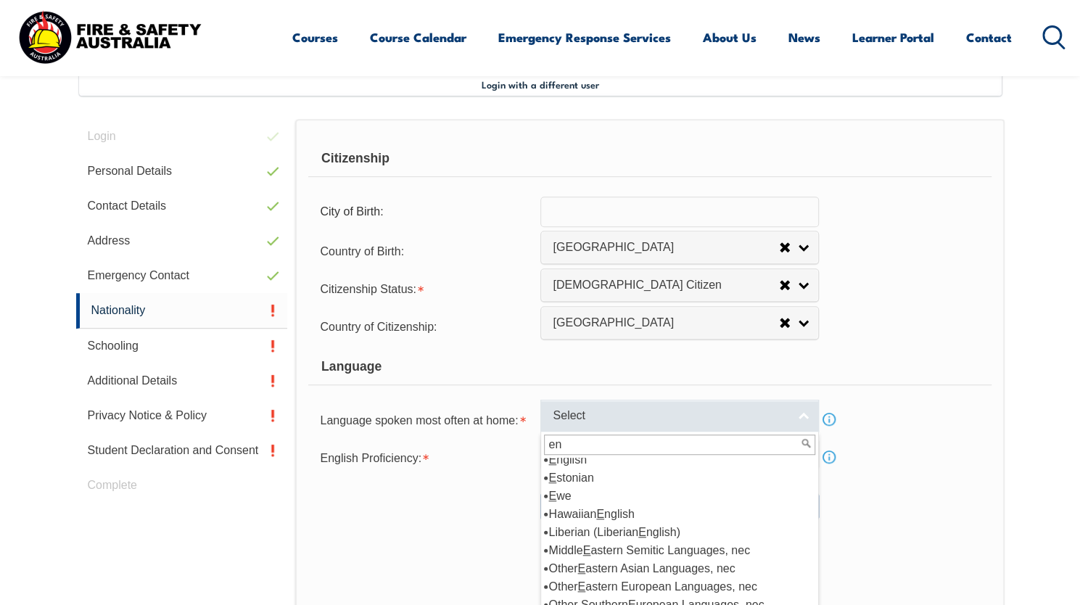
scroll to position [0, 0]
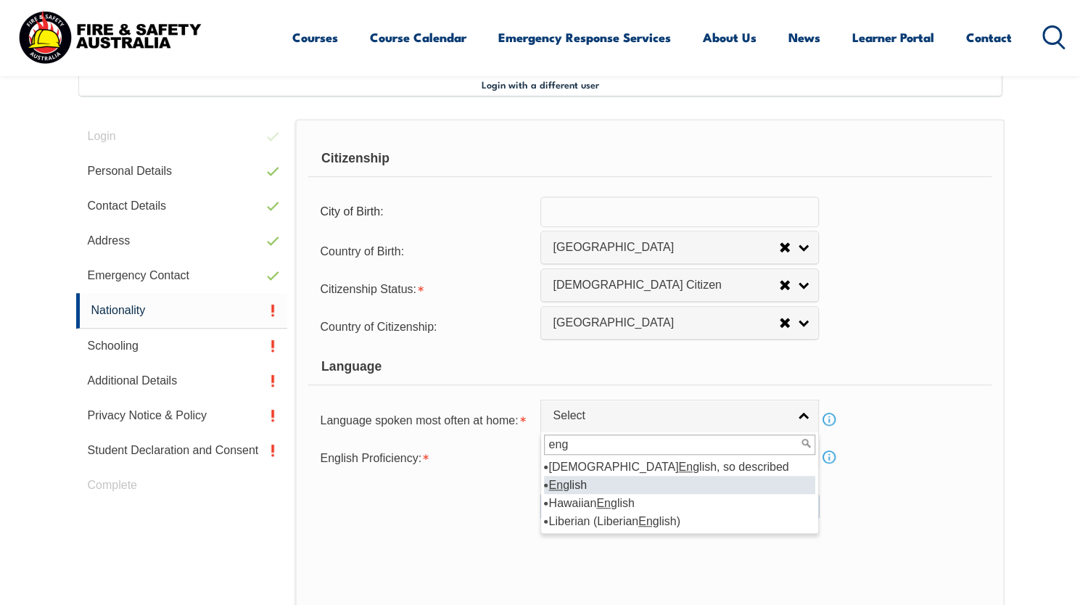
type input "eng"
click at [576, 479] on li "Eng lish" at bounding box center [679, 485] width 271 height 18
select select "1201"
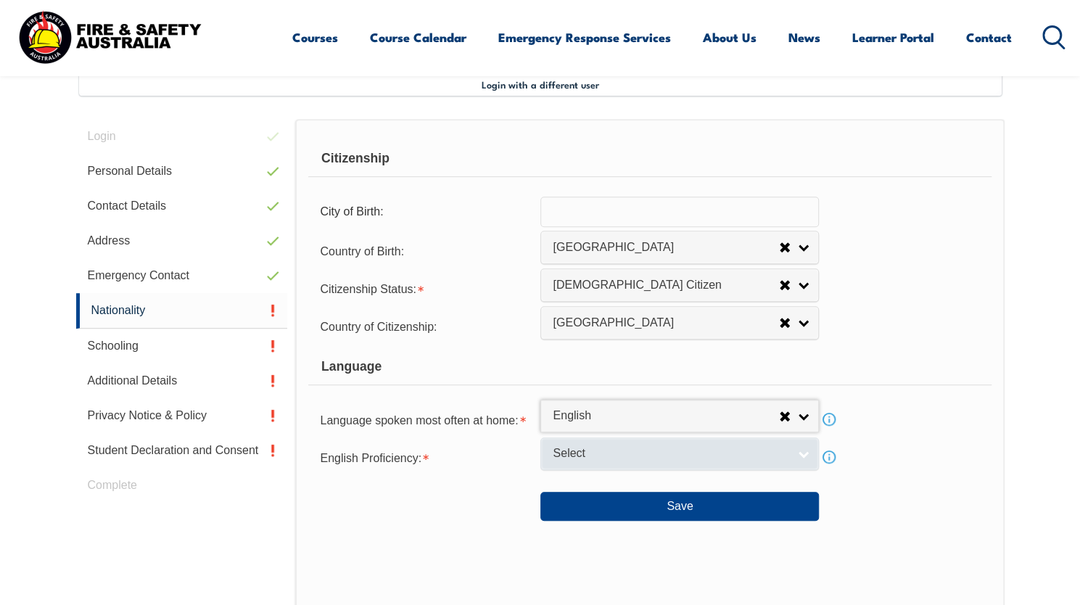
click at [564, 450] on span "Select" at bounding box center [670, 453] width 235 height 15
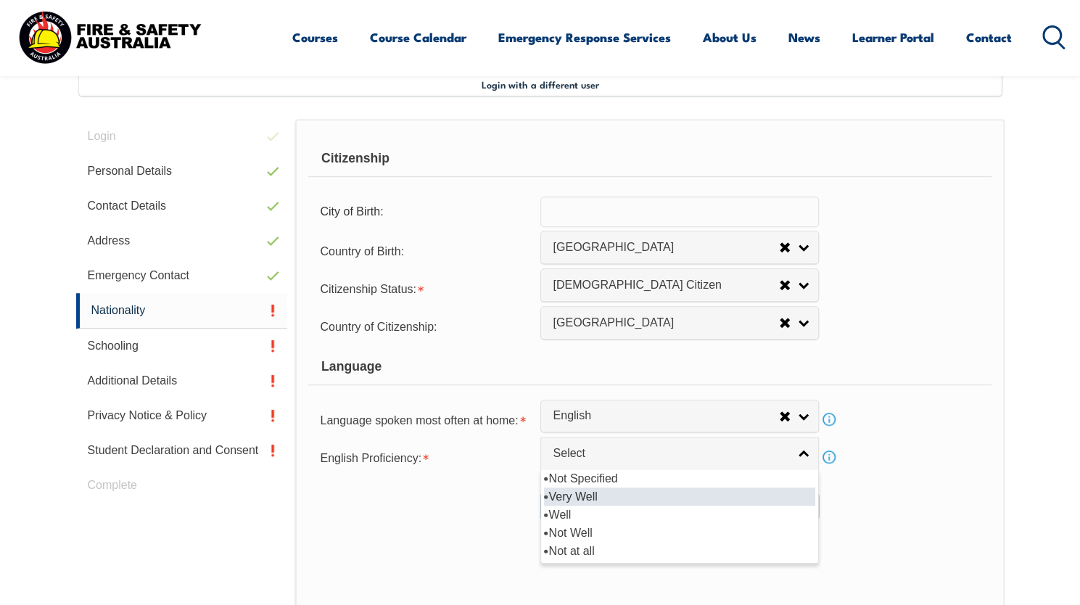
click at [582, 498] on li "Very Well" at bounding box center [679, 496] width 271 height 18
select select "1"
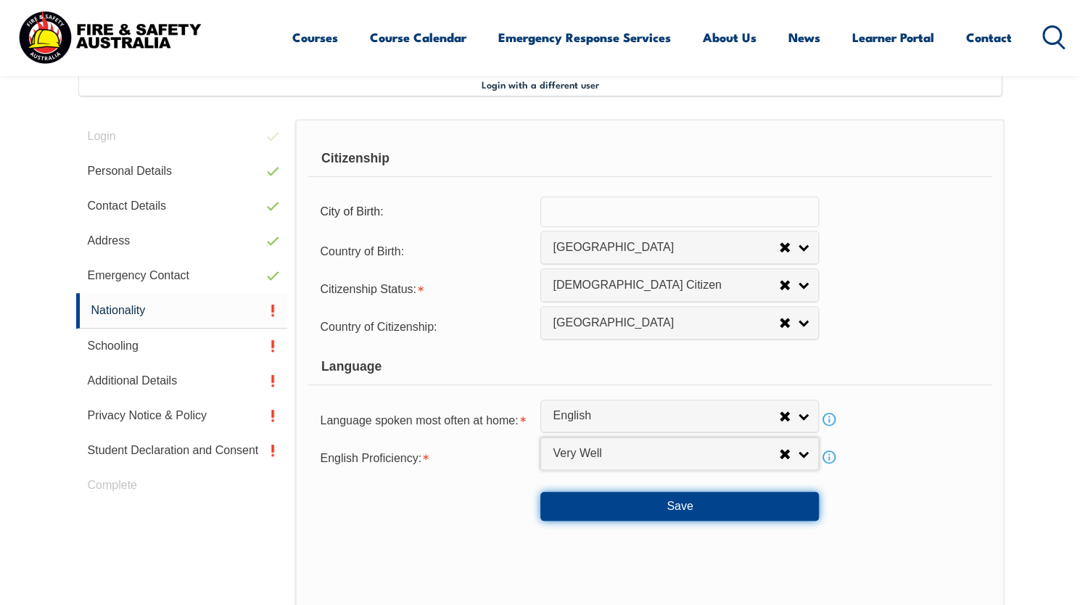
click at [582, 498] on button "Save" at bounding box center [679, 506] width 279 height 29
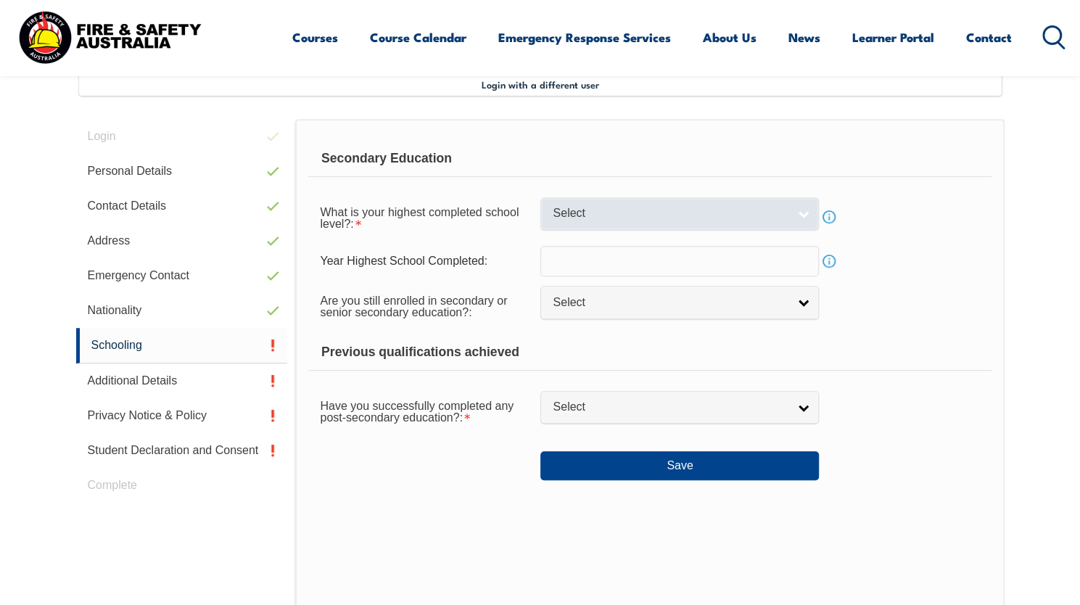
click at [614, 218] on span "Select" at bounding box center [670, 213] width 235 height 15
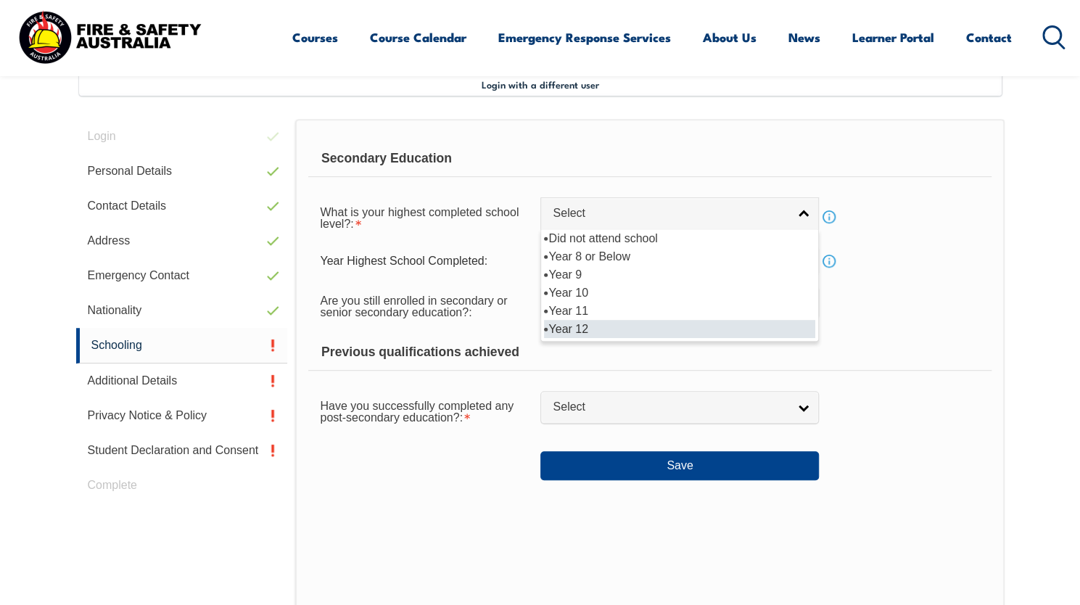
click at [596, 329] on li "Year 12" at bounding box center [679, 329] width 271 height 18
select select "12"
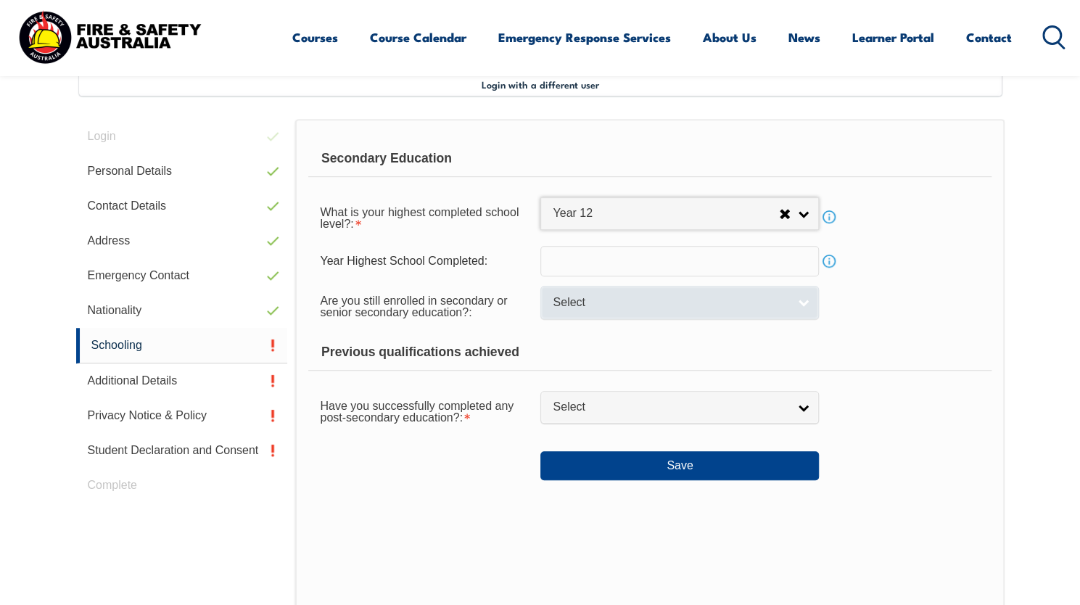
click at [606, 305] on span "Select" at bounding box center [670, 302] width 235 height 15
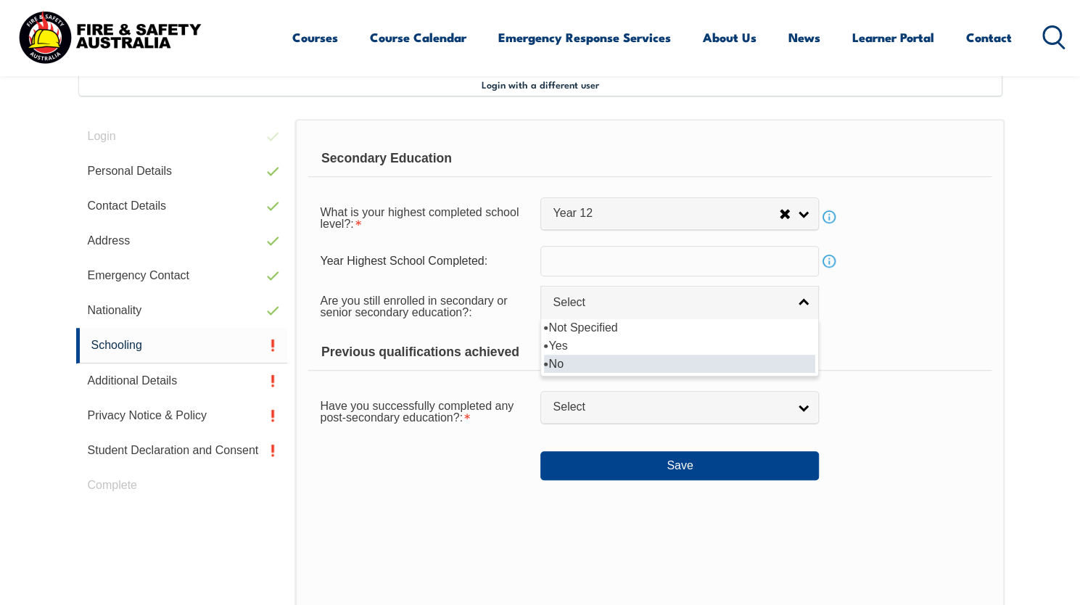
click at [589, 359] on li "No" at bounding box center [679, 364] width 271 height 18
select select "false"
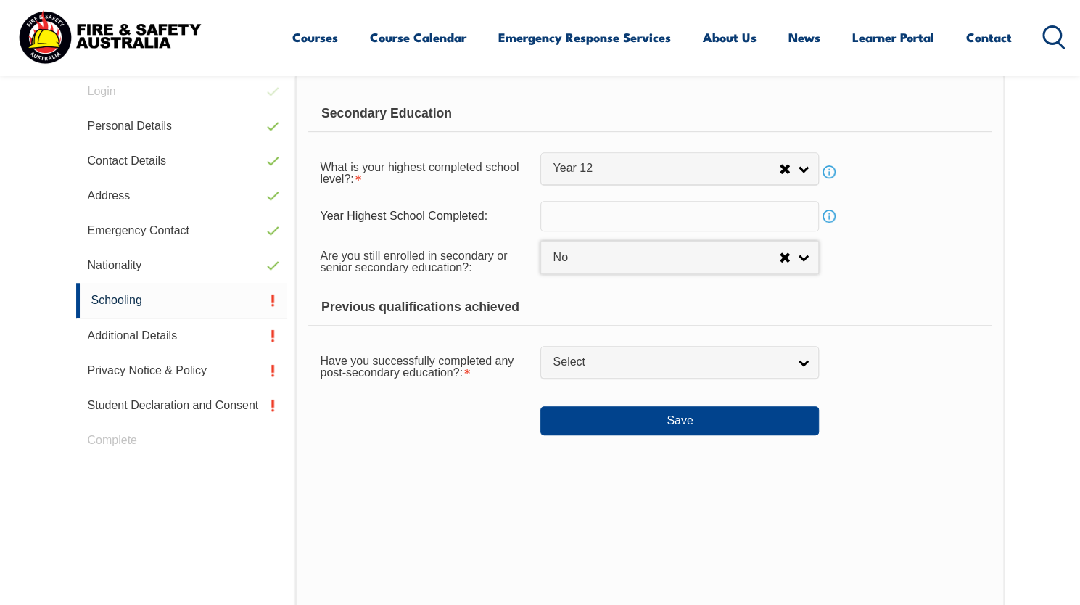
scroll to position [441, 0]
click at [589, 359] on span "Select" at bounding box center [670, 361] width 235 height 15
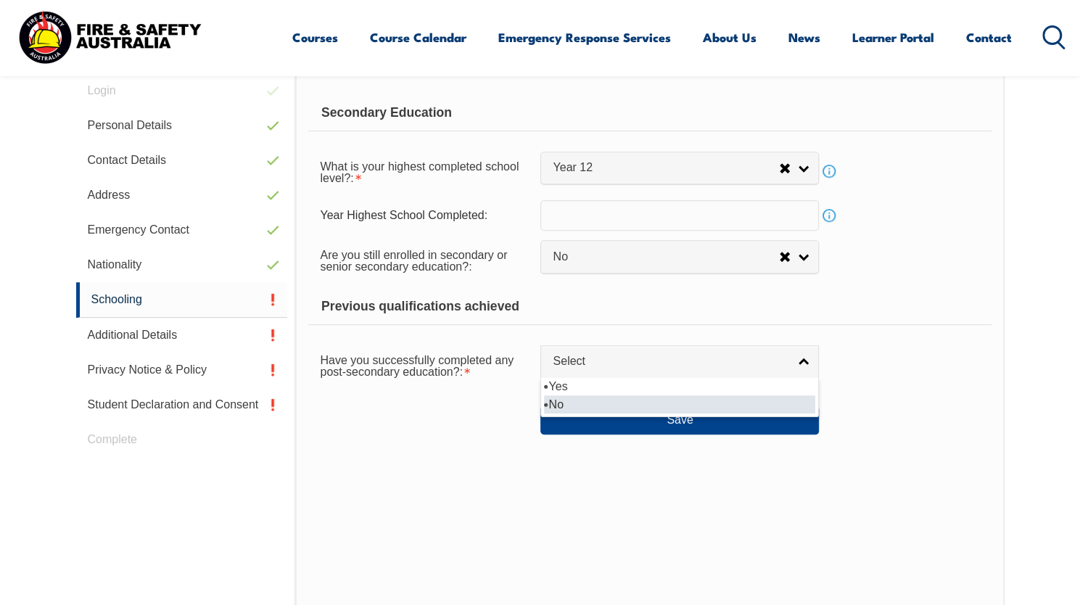
click at [584, 408] on li "No" at bounding box center [679, 404] width 271 height 18
select select "false"
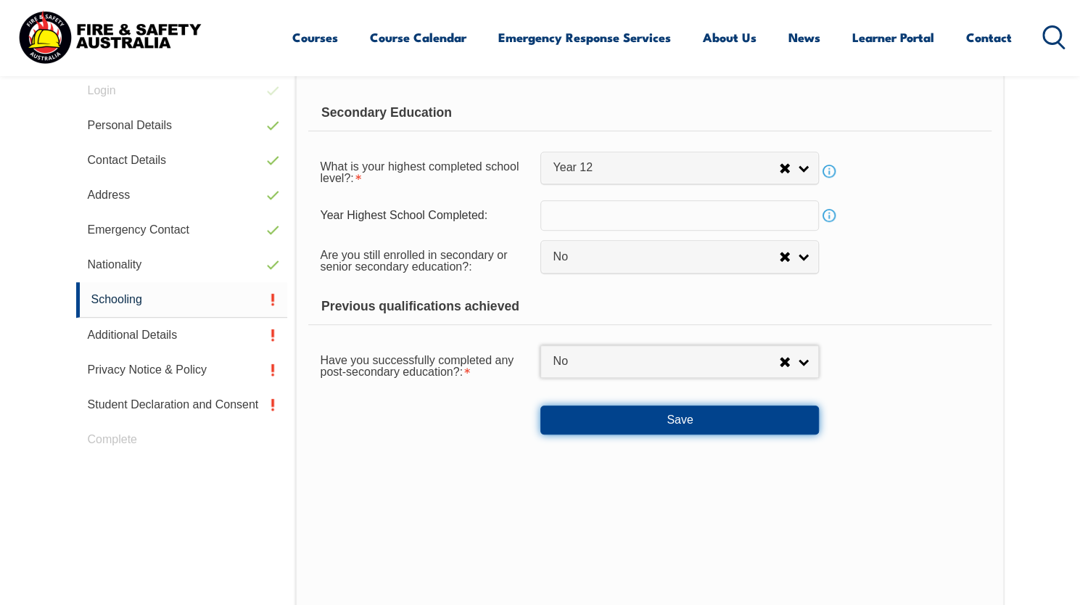
click at [584, 408] on button "Save" at bounding box center [679, 419] width 279 height 29
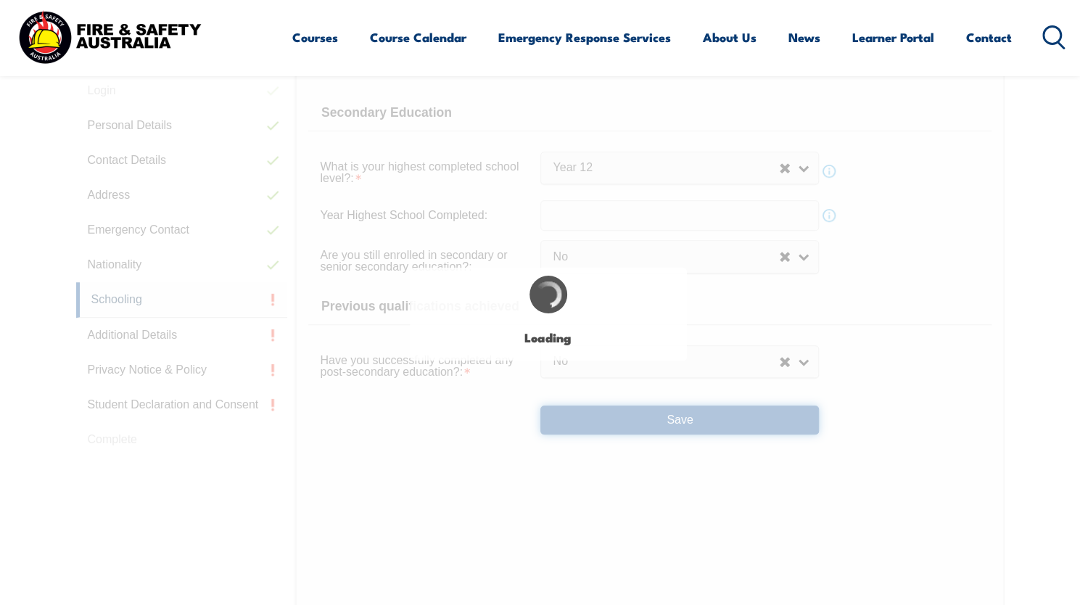
select select
select select "false"
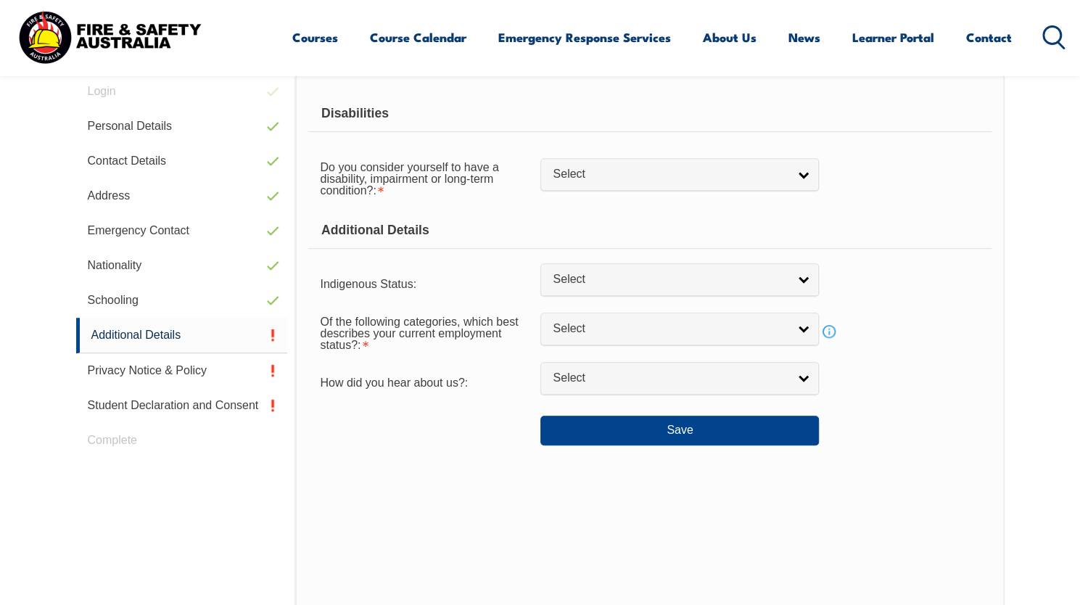
scroll to position [395, 0]
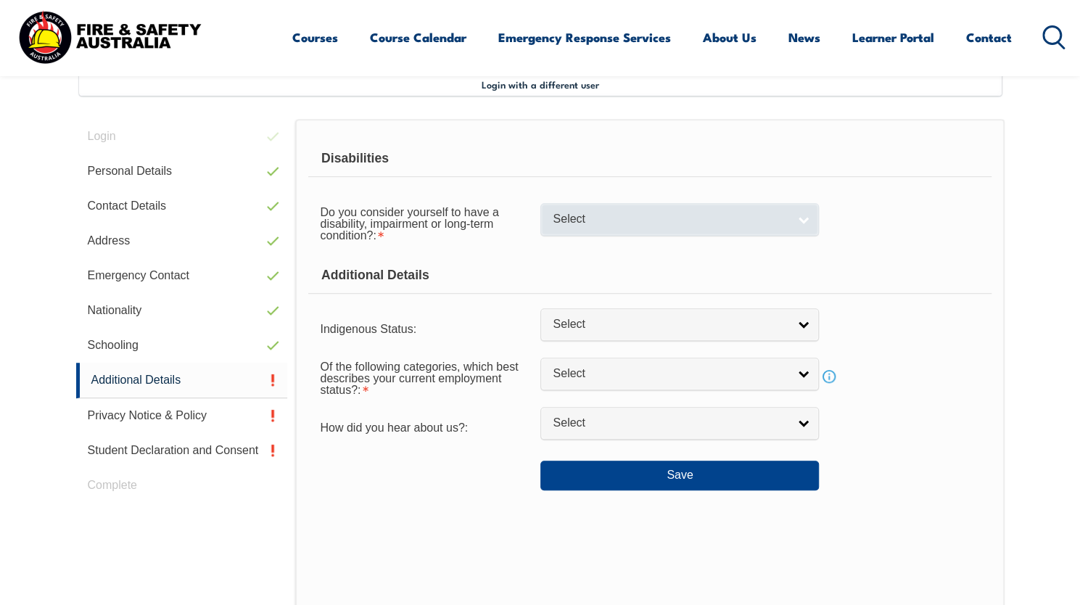
click at [591, 218] on span "Select" at bounding box center [670, 219] width 235 height 15
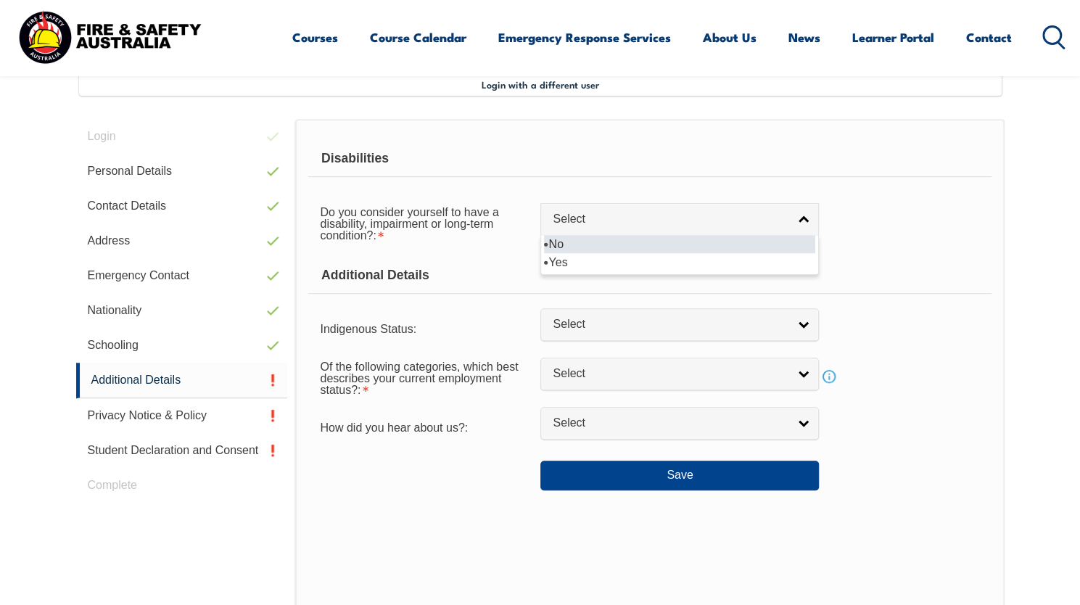
click at [590, 240] on li "No" at bounding box center [679, 244] width 271 height 18
select select "false"
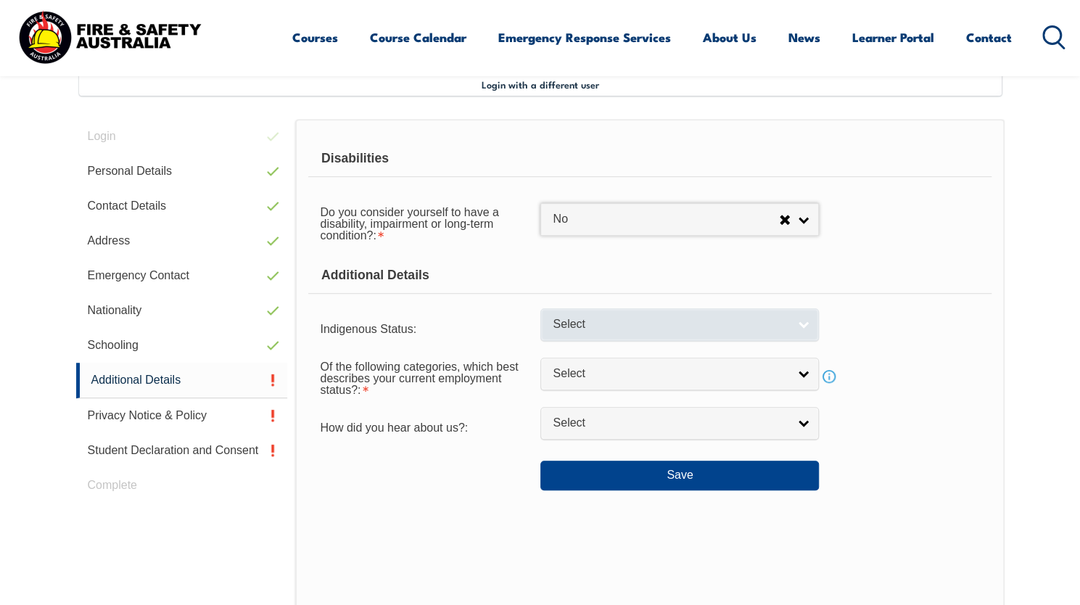
click at [592, 317] on span "Select" at bounding box center [670, 324] width 235 height 15
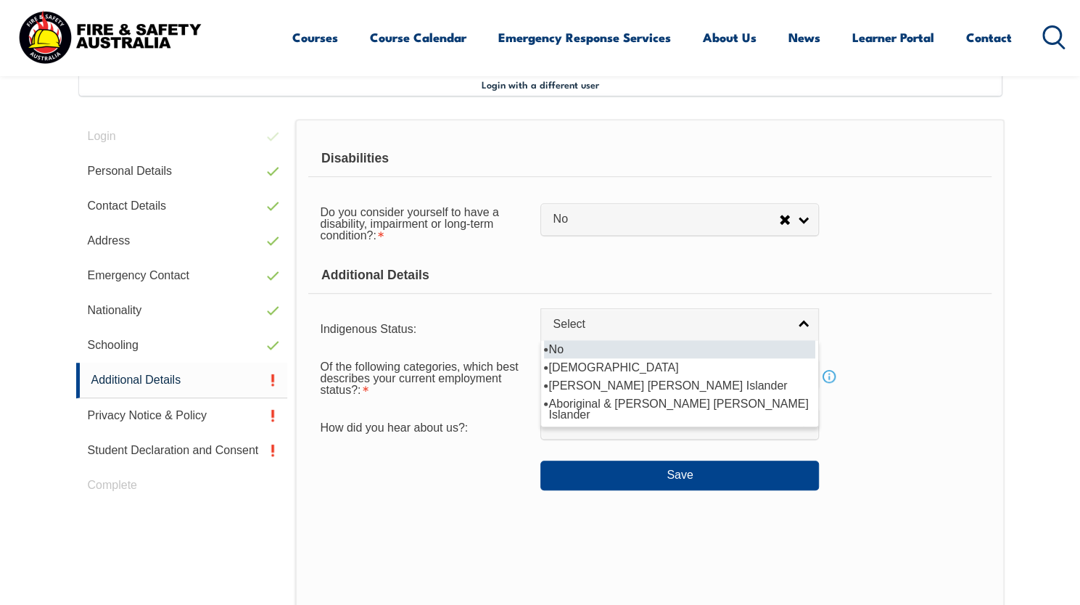
click at [587, 355] on li "No" at bounding box center [679, 349] width 271 height 18
select select "4"
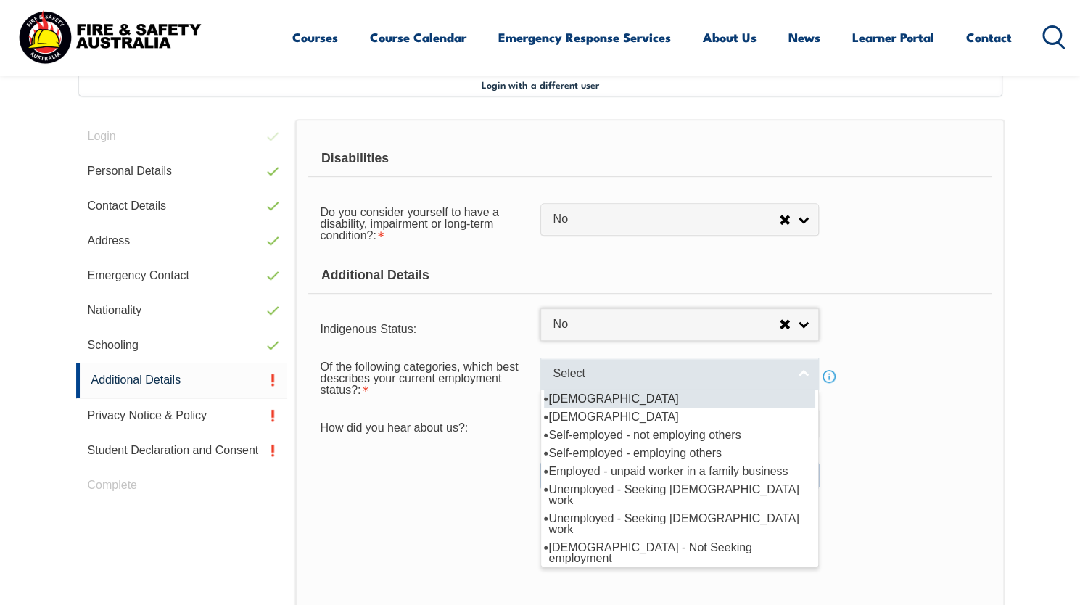
click at [586, 374] on span "Select" at bounding box center [670, 373] width 235 height 15
click at [588, 400] on li "Full-time employee" at bounding box center [679, 398] width 271 height 18
select select "1"
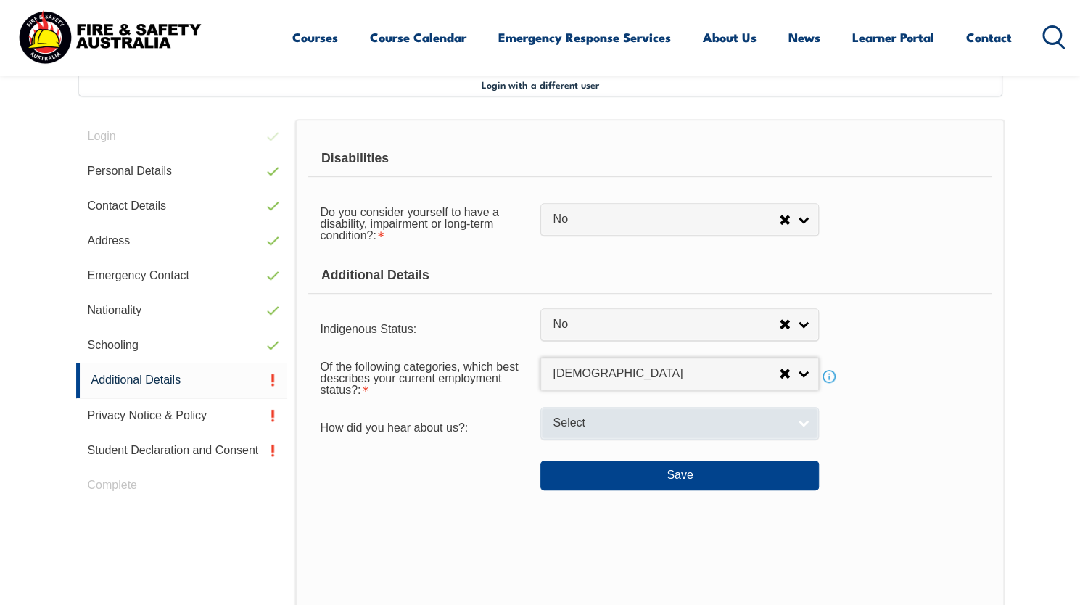
click at [582, 432] on link "Select" at bounding box center [679, 423] width 279 height 33
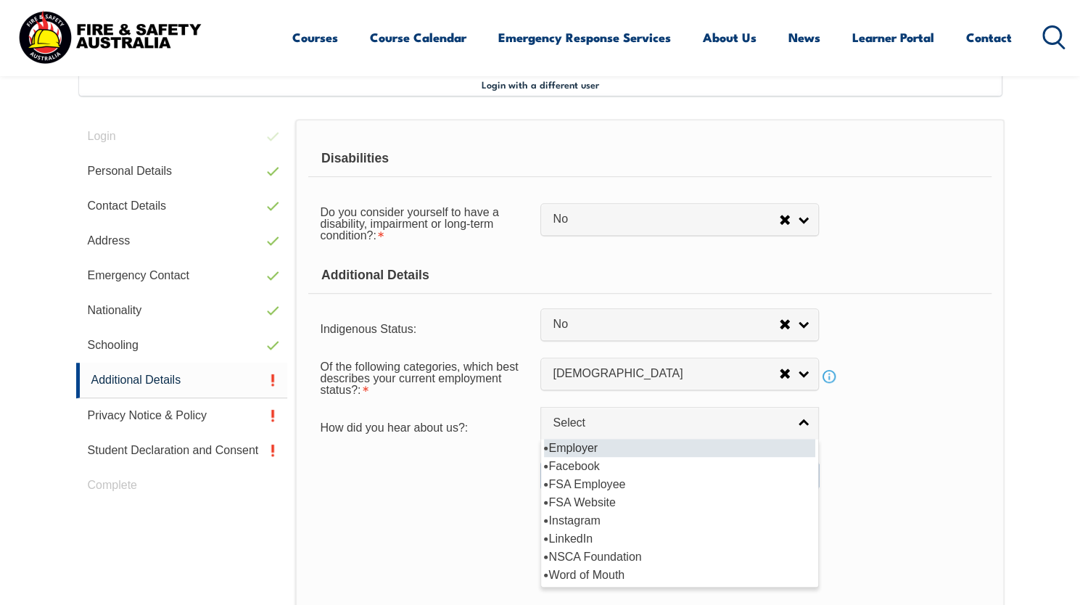
click at [582, 447] on li "Employer" at bounding box center [679, 448] width 271 height 18
select select "8019"
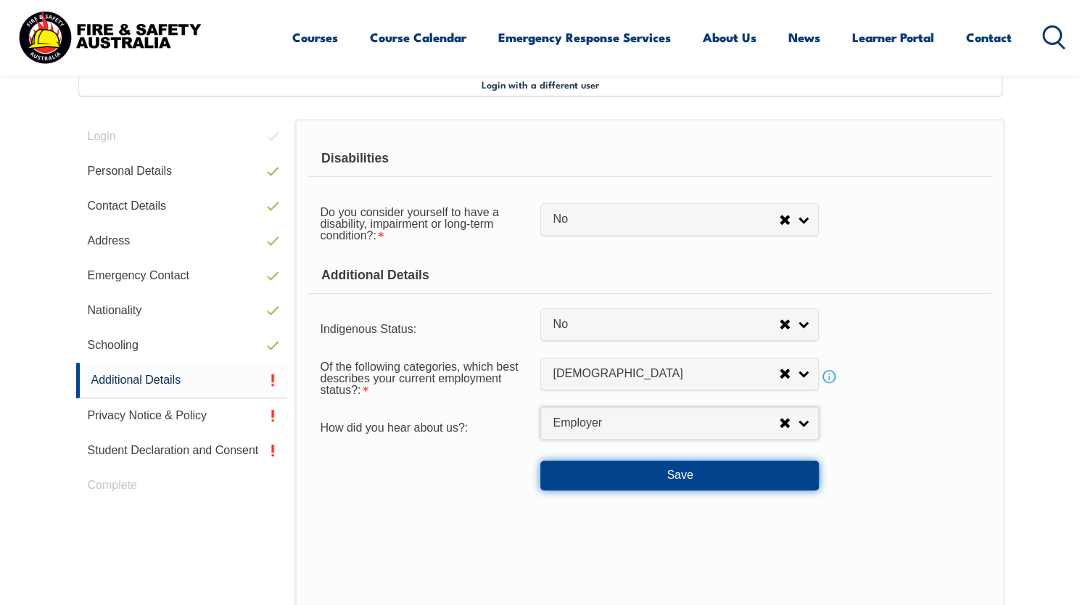
click at [586, 471] on button "Save" at bounding box center [679, 475] width 279 height 29
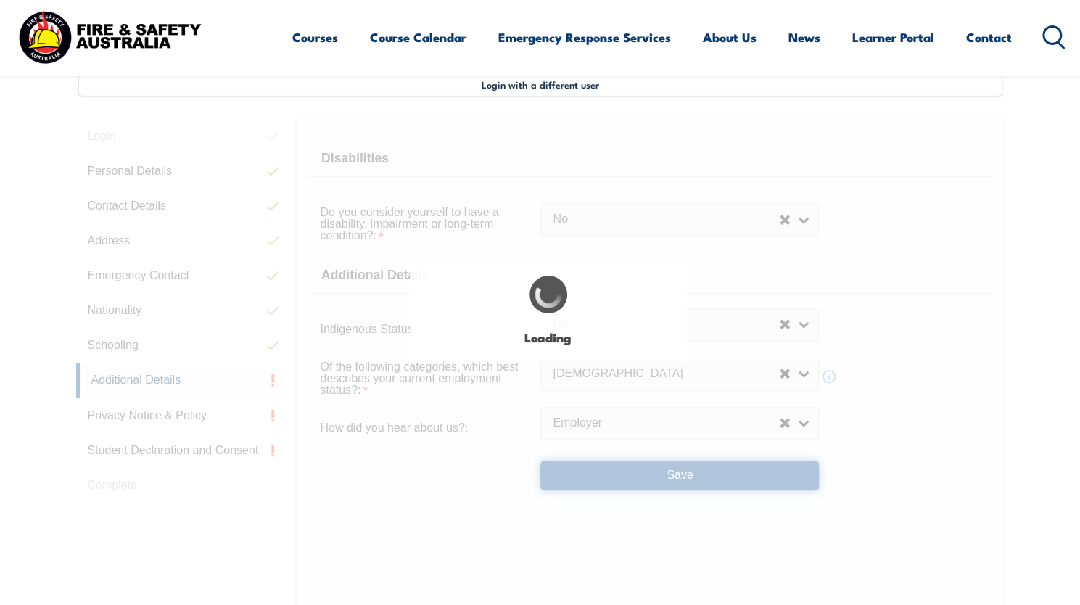
select select "false"
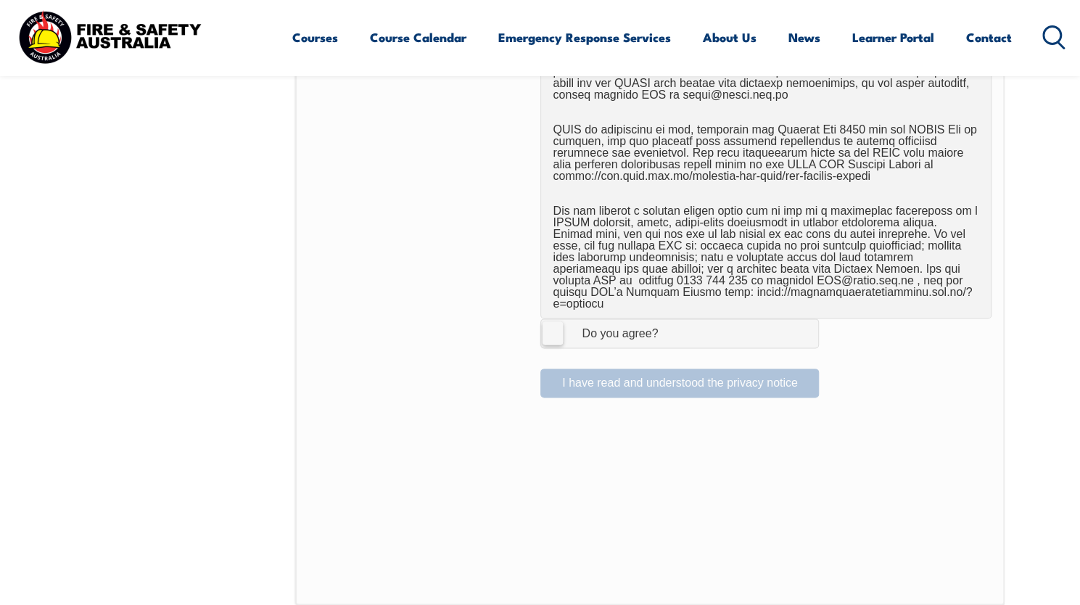
scroll to position [906, 0]
click at [553, 321] on label "I Agree Do you agree?" at bounding box center [679, 335] width 279 height 29
click at [669, 321] on input "I Agree Do you agree?" at bounding box center [681, 335] width 25 height 28
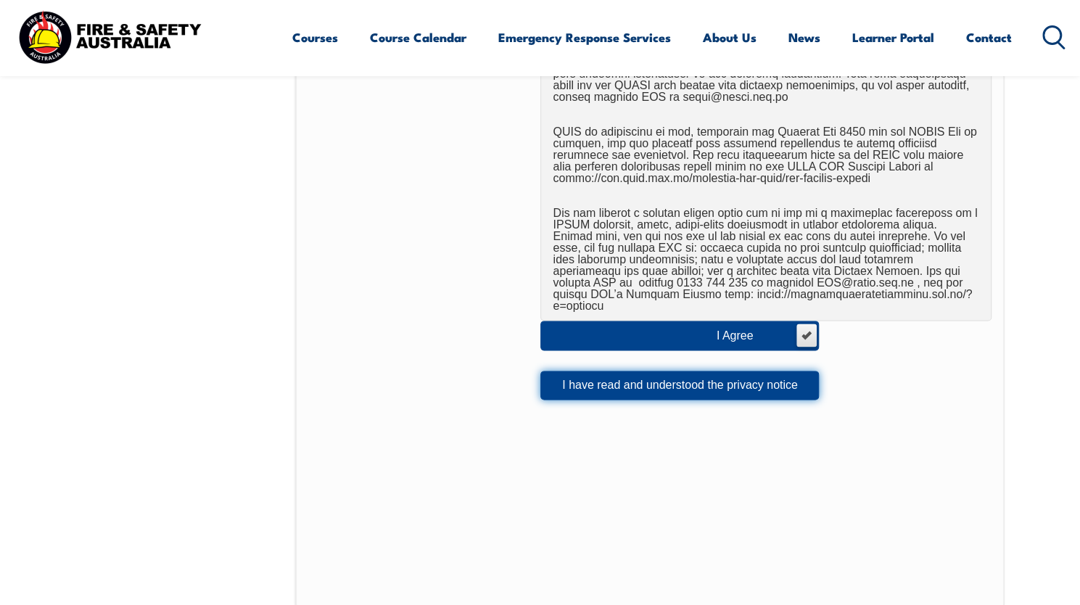
click at [574, 384] on button "I have read and understood the privacy notice" at bounding box center [679, 385] width 279 height 29
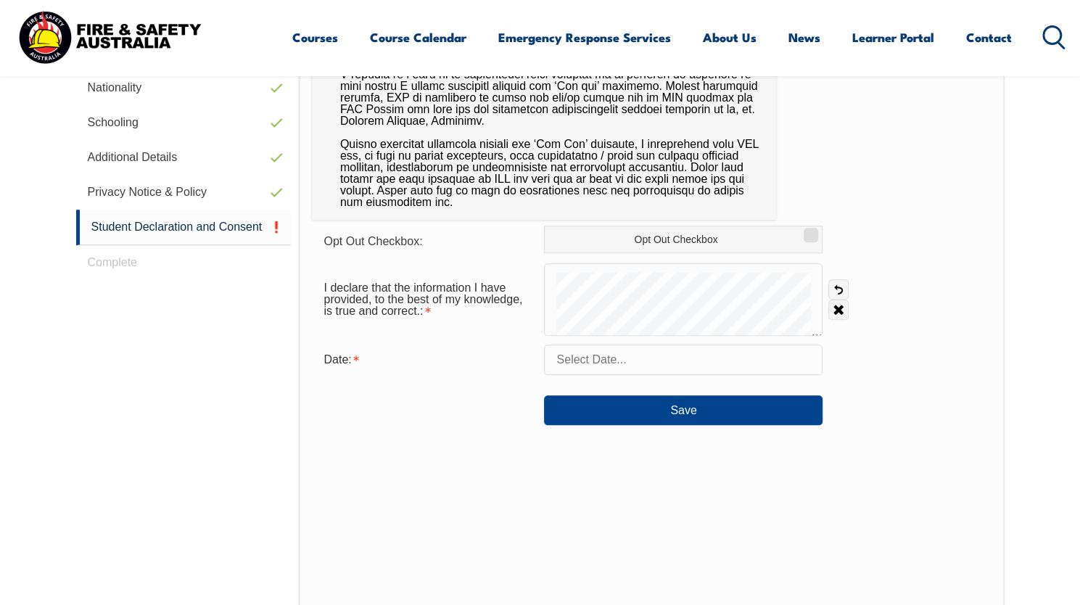
scroll to position [624, 0]
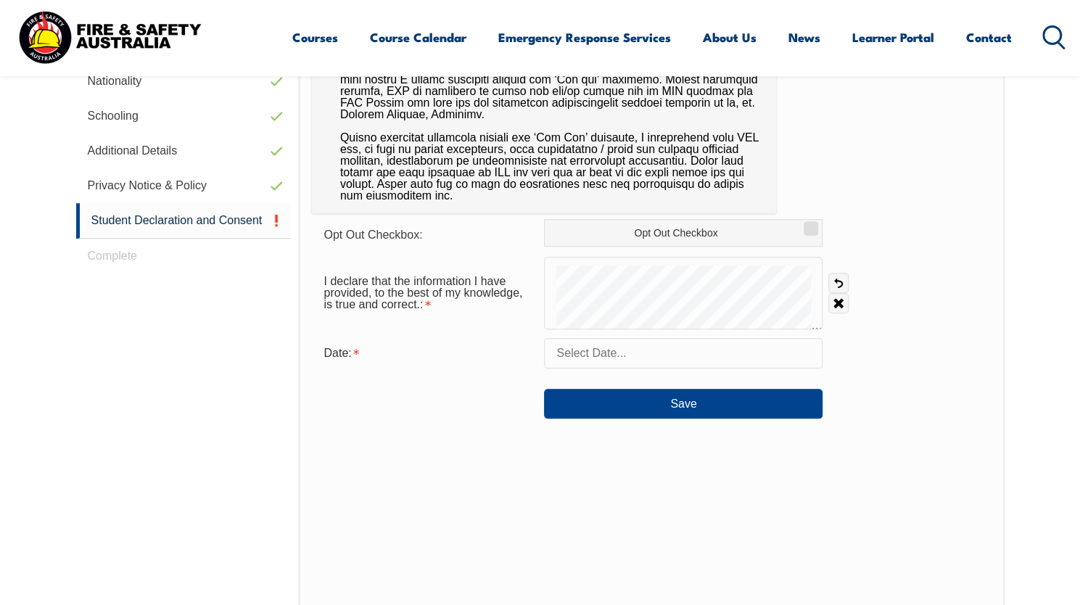
click at [612, 356] on input "text" at bounding box center [683, 353] width 279 height 30
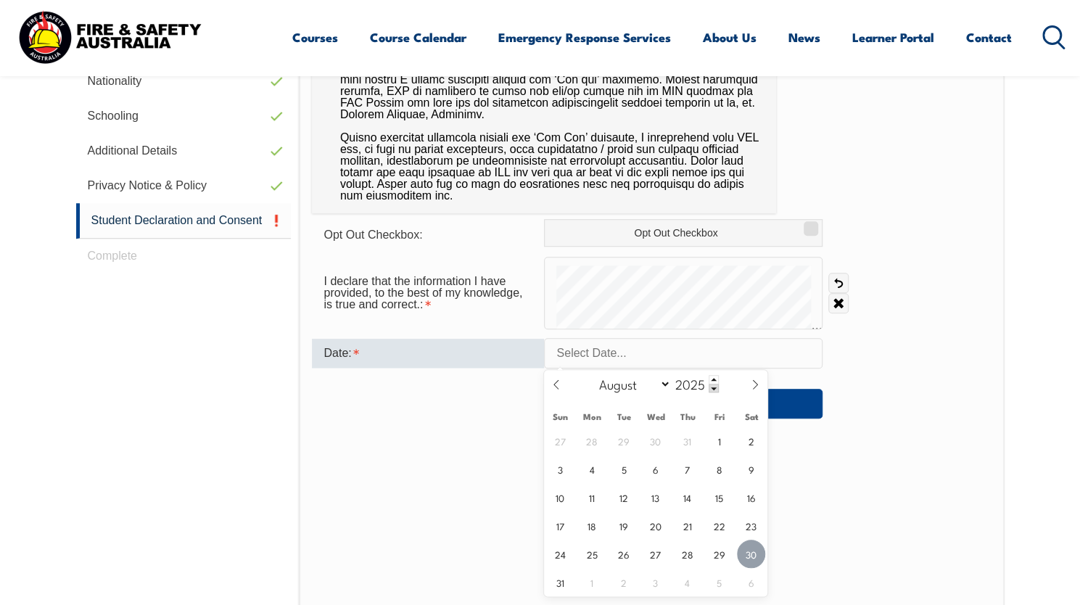
click at [755, 559] on span "30" at bounding box center [751, 554] width 28 height 28
type input "August 30, 2025"
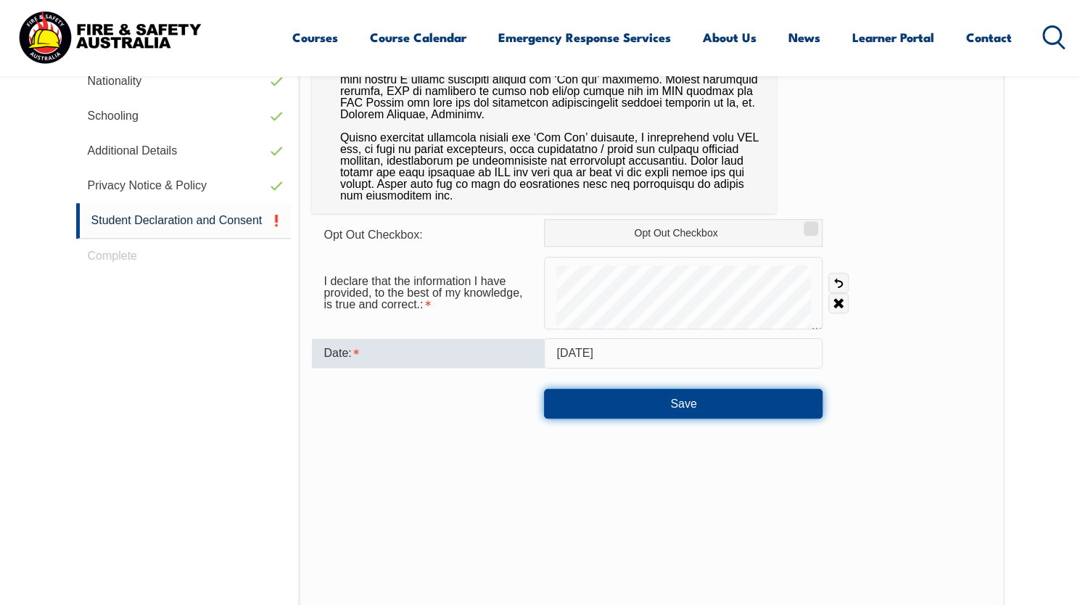
click at [610, 398] on button "Save" at bounding box center [683, 403] width 279 height 29
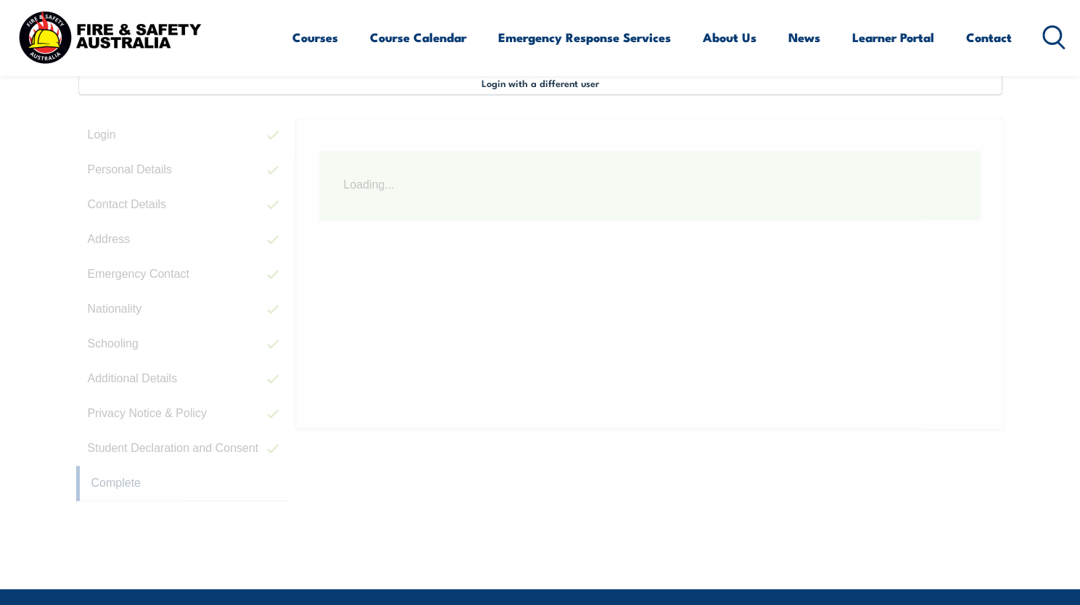
scroll to position [395, 0]
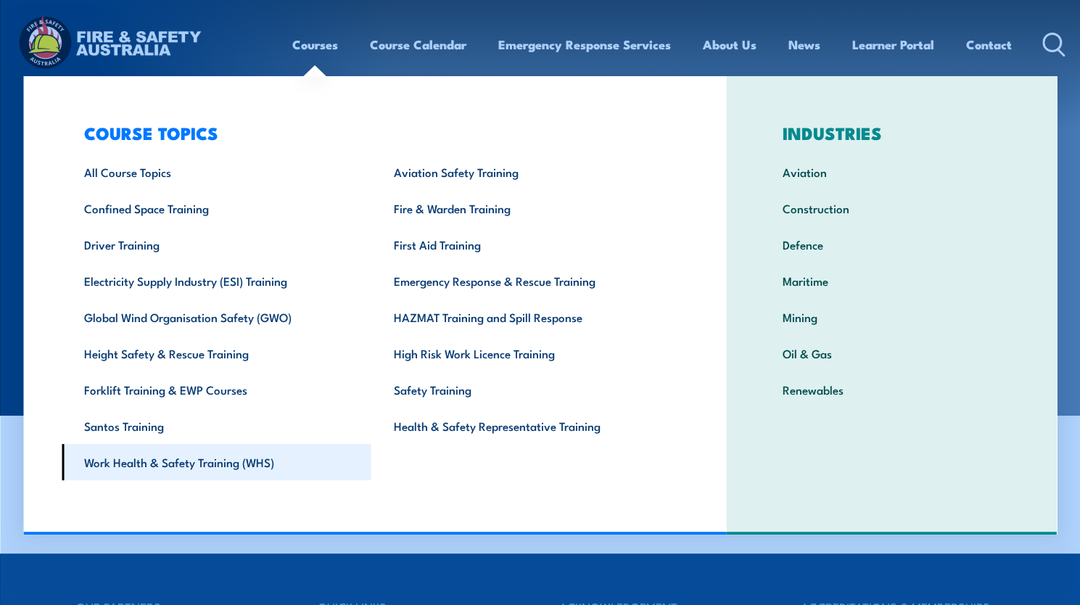
click at [232, 480] on link "Work Health & Safety Training (WHS)" at bounding box center [217, 462] width 310 height 36
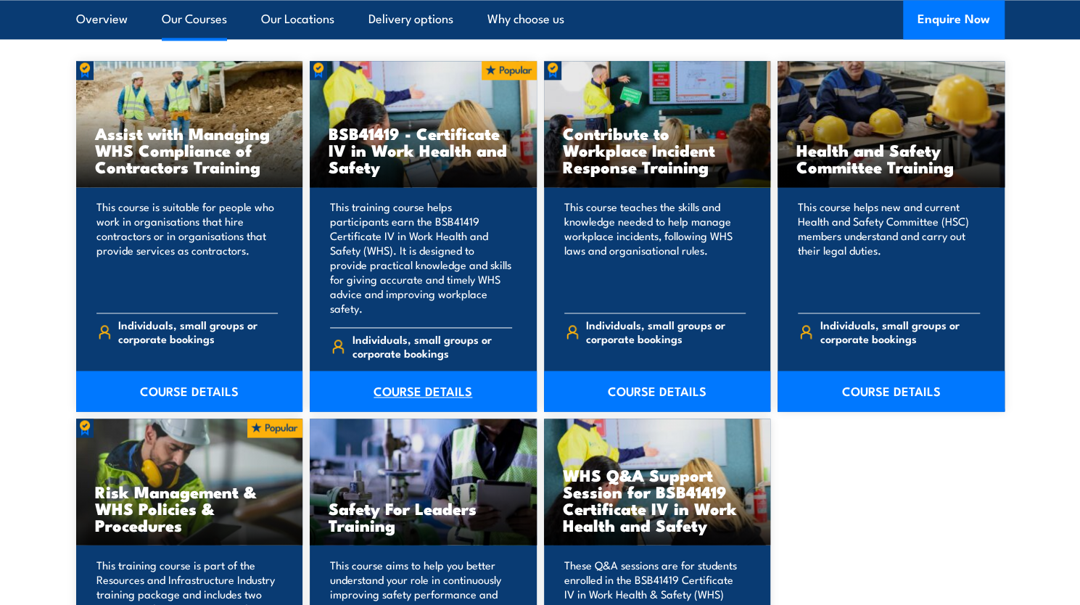
scroll to position [1174, 0]
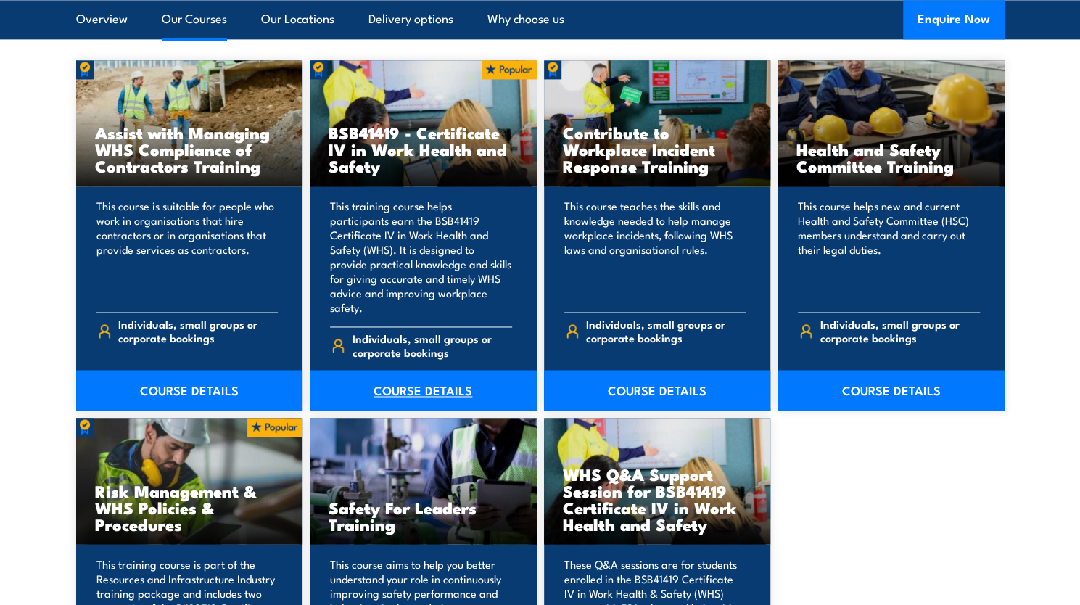
click at [405, 371] on link "COURSE DETAILS" at bounding box center [423, 390] width 227 height 41
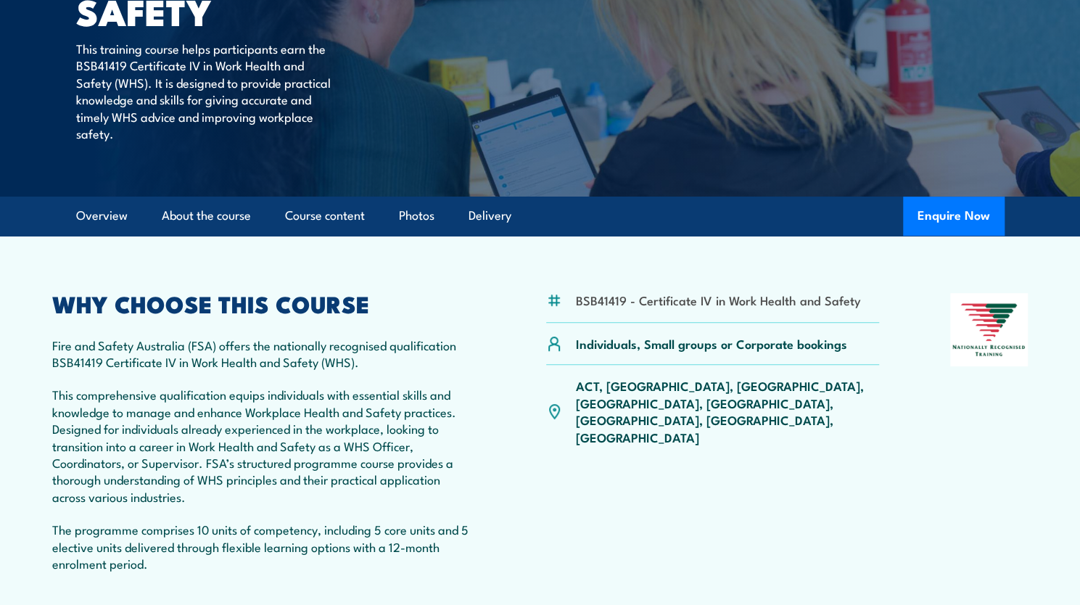
scroll to position [258, 0]
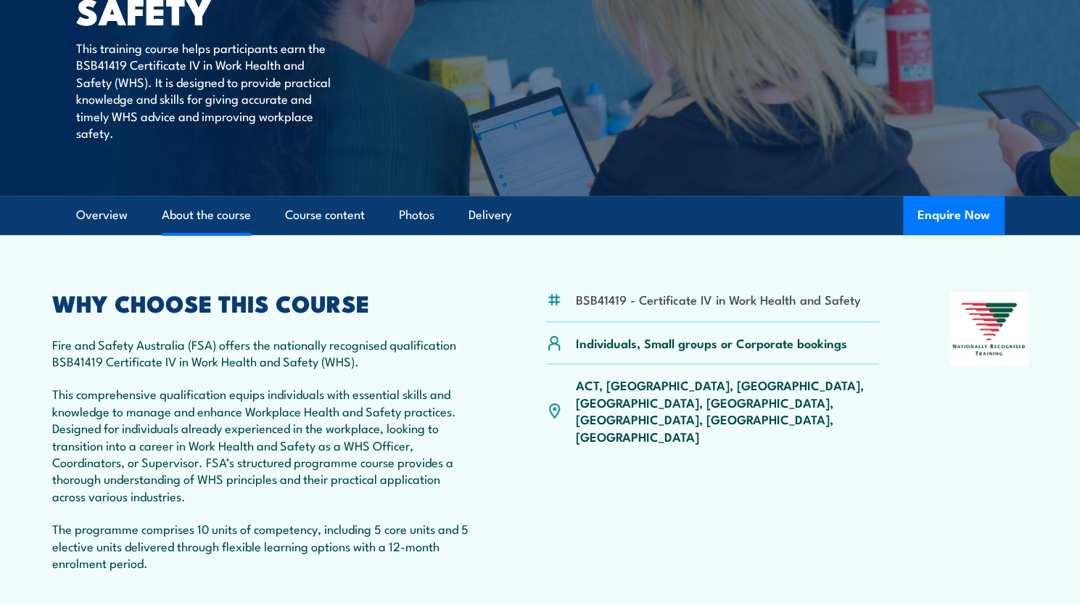
click at [225, 222] on link "About the course" at bounding box center [206, 215] width 89 height 38
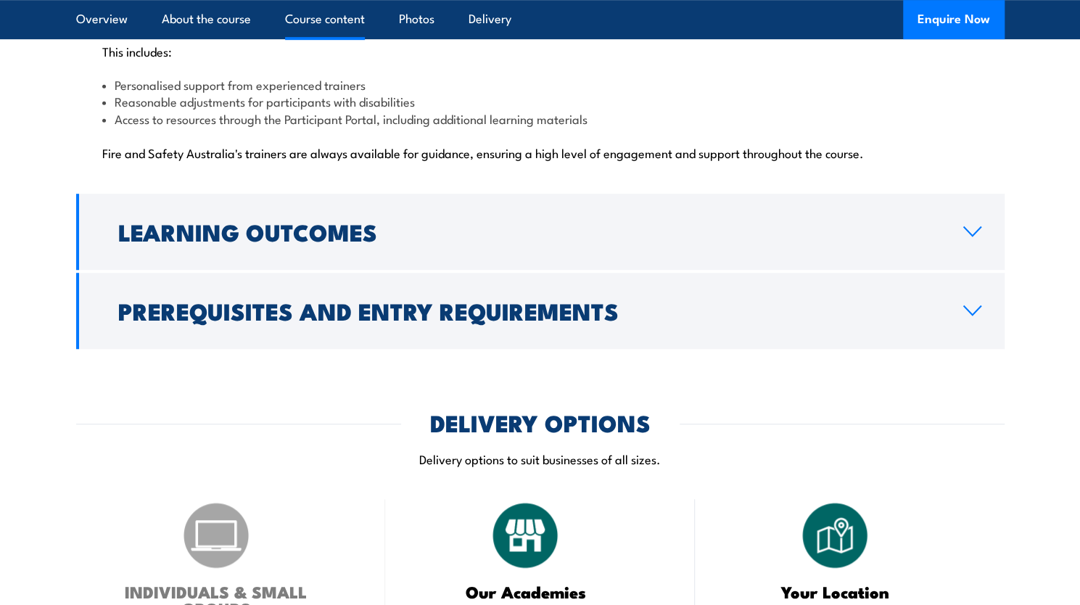
scroll to position [3709, 0]
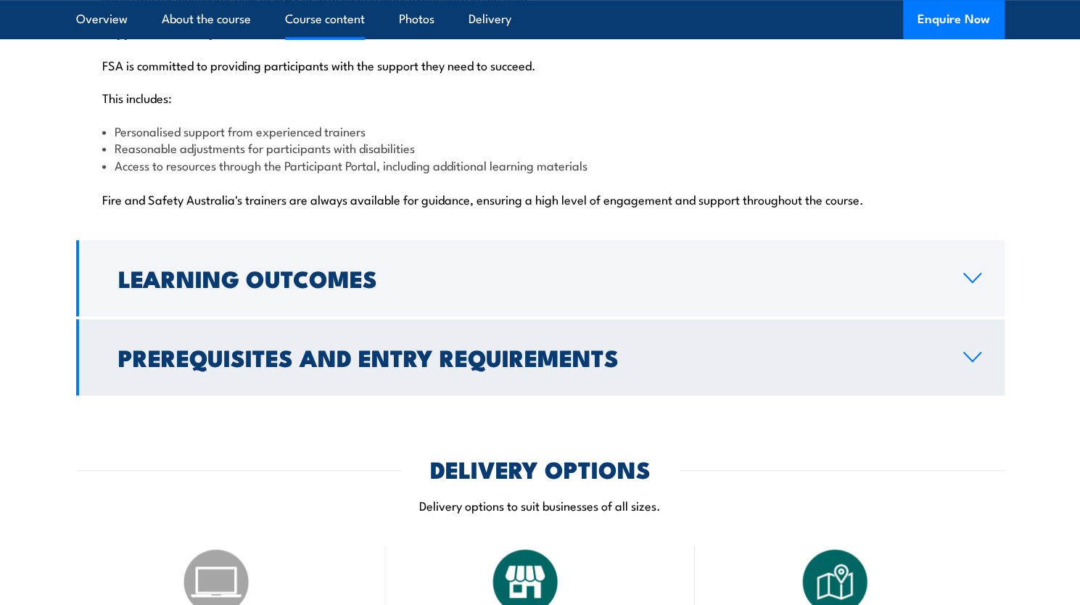
click at [535, 347] on h2 "Prerequisites and Entry Requirements" at bounding box center [529, 357] width 822 height 20
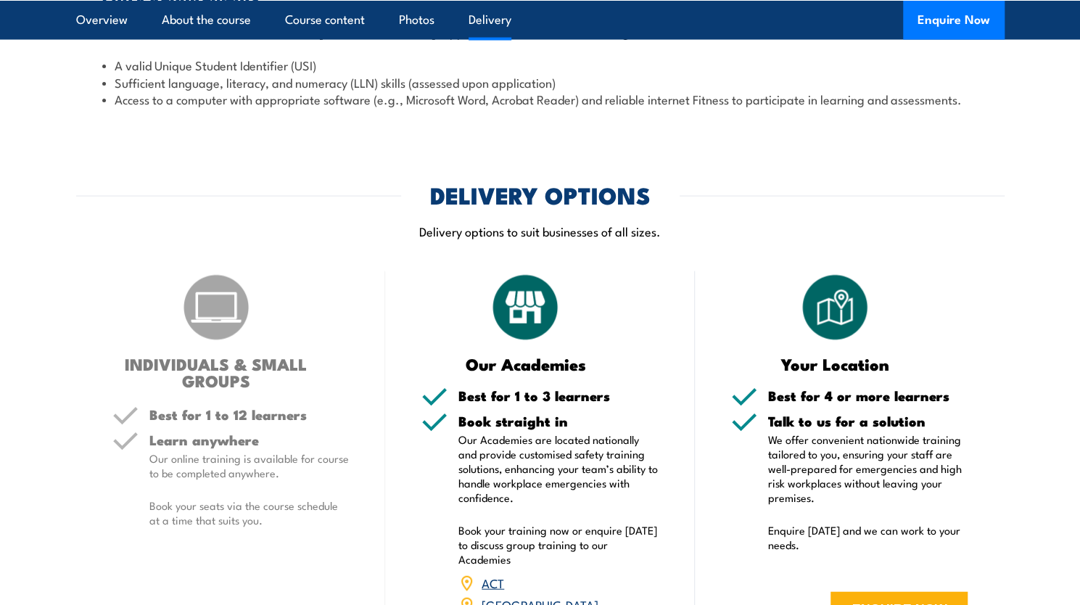
scroll to position [1735, 0]
